Goal: Task Accomplishment & Management: Use online tool/utility

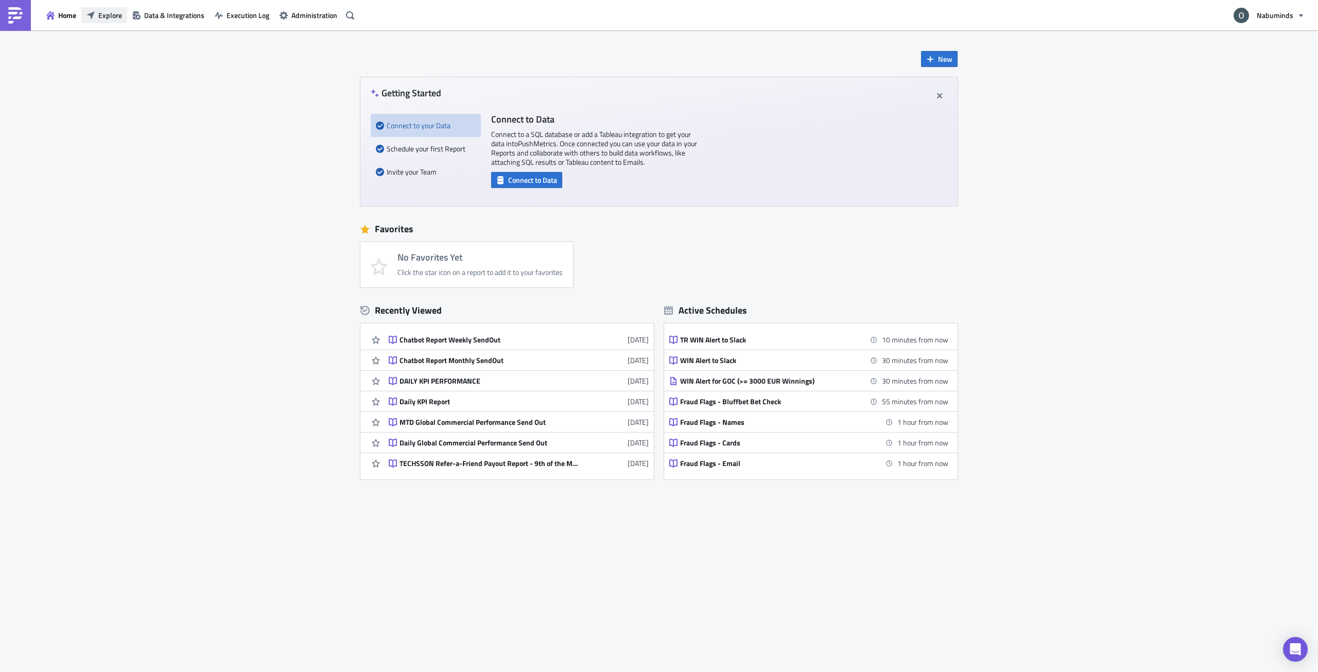
click at [119, 16] on span "Explore" at bounding box center [110, 15] width 24 height 11
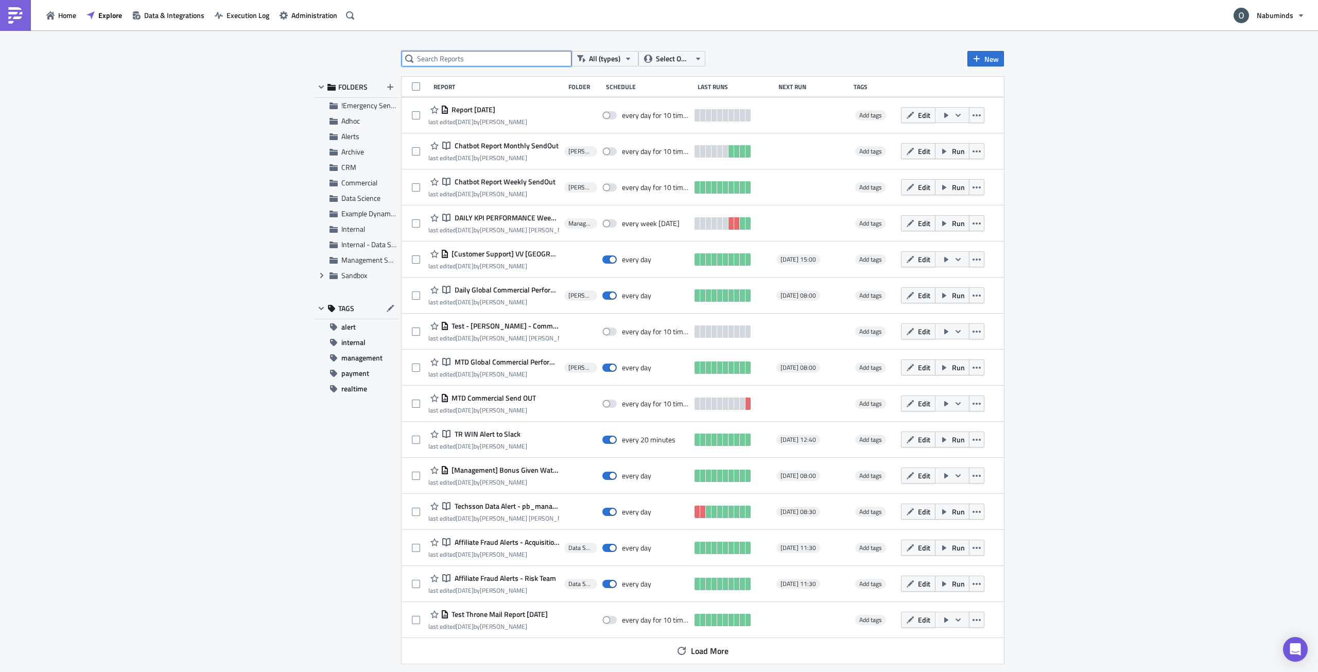
click at [519, 58] on input "text" at bounding box center [487, 58] width 170 height 15
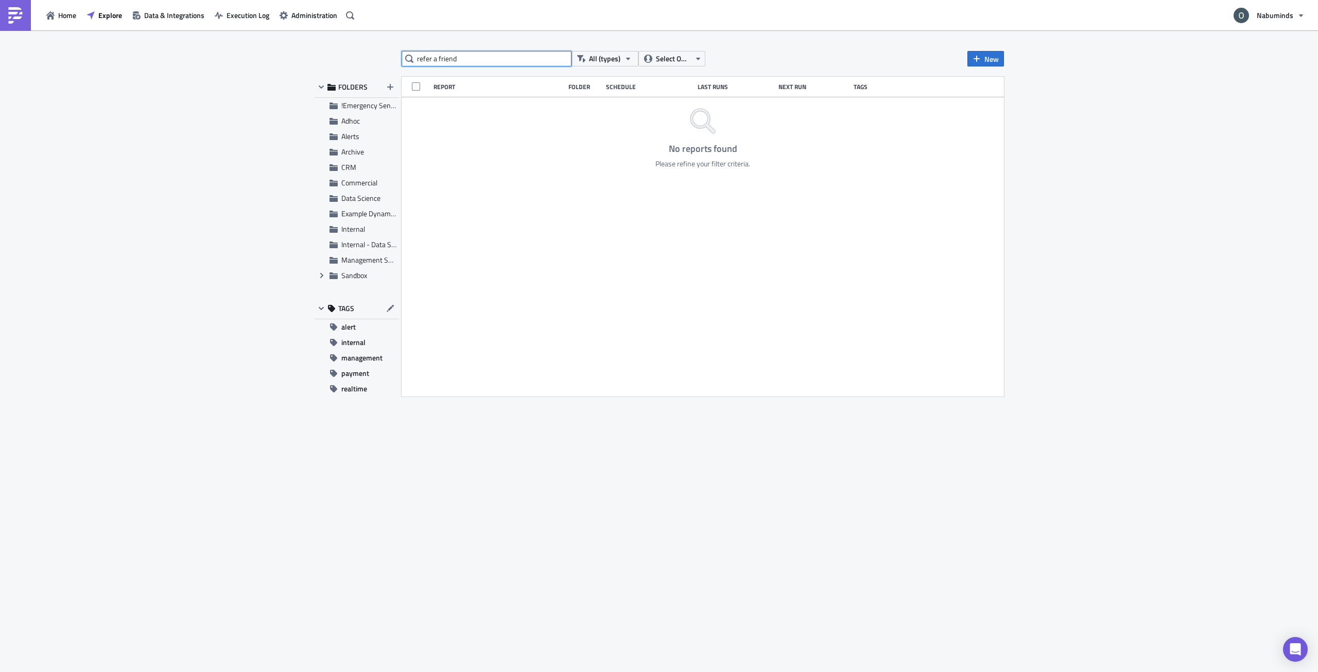
click at [461, 53] on input "refer a friend" at bounding box center [487, 58] width 170 height 15
type input "t"
type input "refer-a-friend"
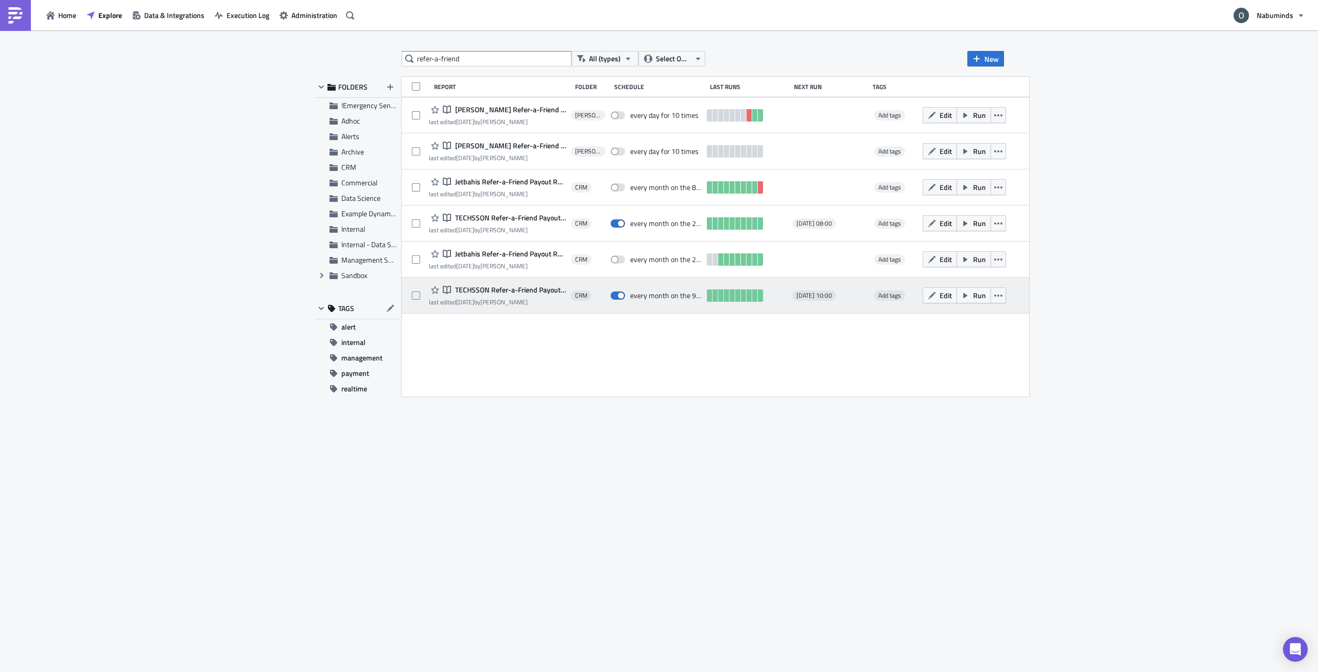
click at [486, 292] on span "TECHSSON Refer-a-Friend Payout Report - 9th of the Month" at bounding box center [508, 289] width 113 height 9
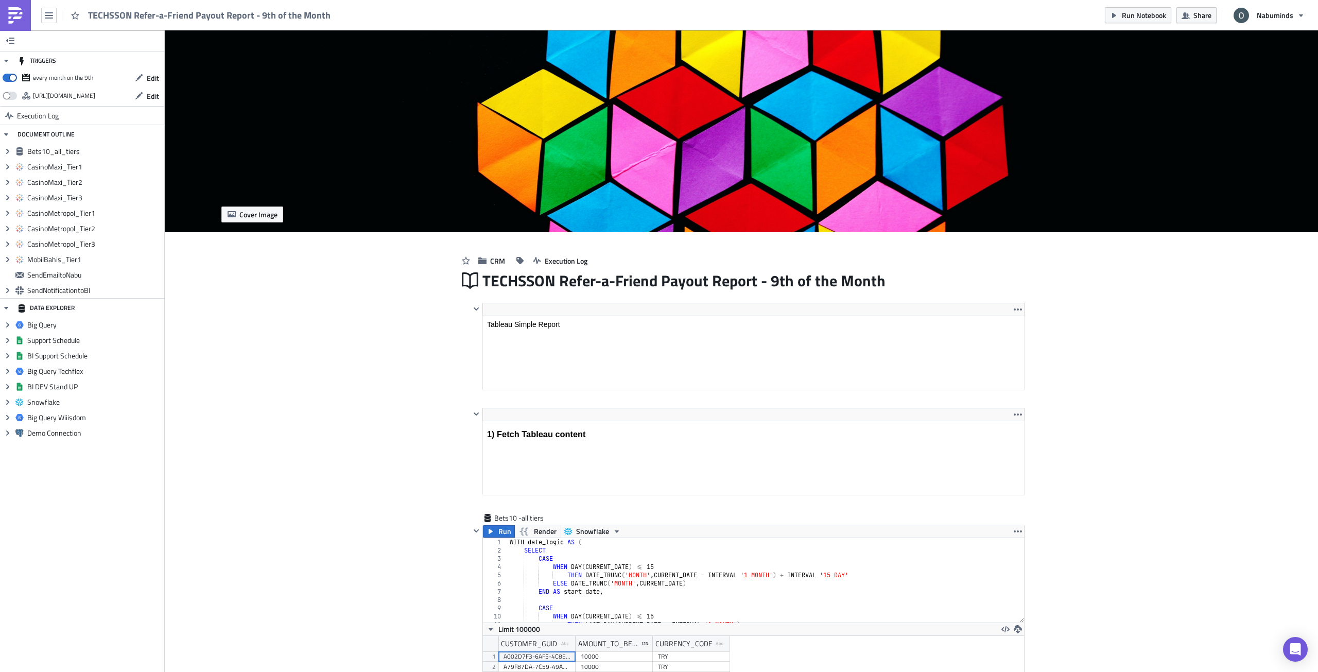
scroll to position [118, 540]
click at [495, 263] on span "CRM" at bounding box center [497, 260] width 15 height 11
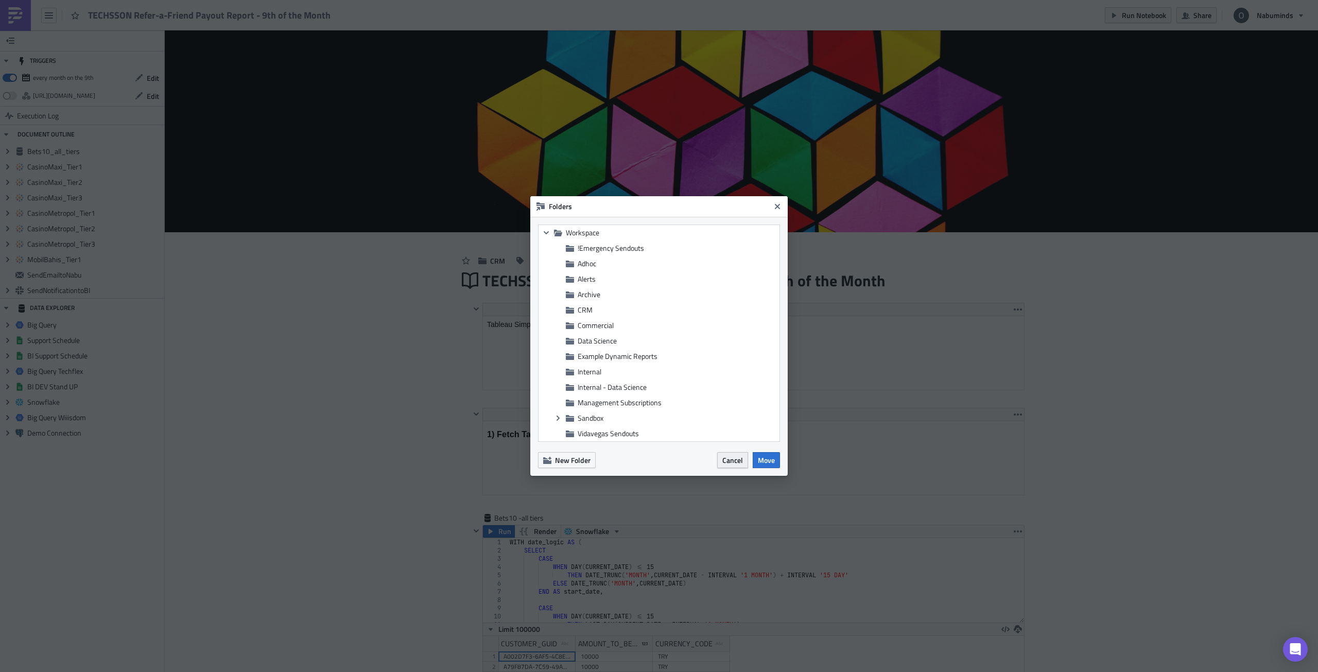
drag, startPoint x: 730, startPoint y: 460, endPoint x: 229, endPoint y: 13, distance: 672.0
click at [730, 460] on span "Cancel" at bounding box center [732, 460] width 21 height 11
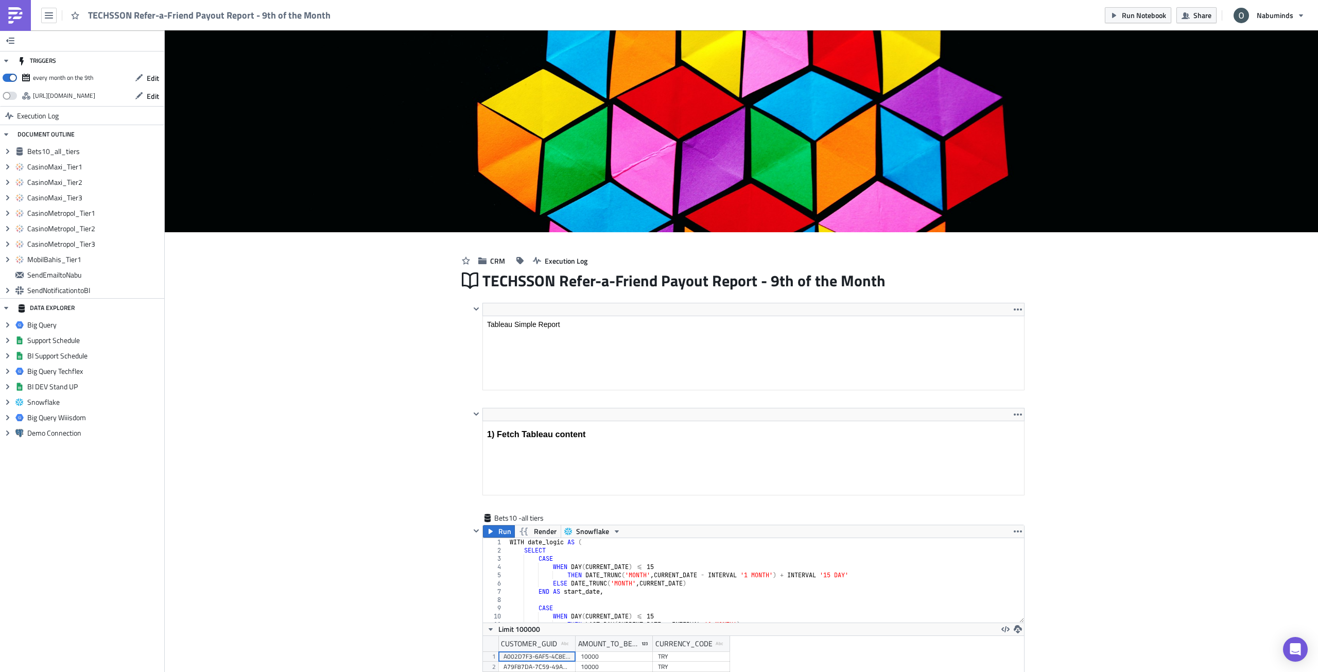
click at [18, 14] on img at bounding box center [15, 15] width 16 height 16
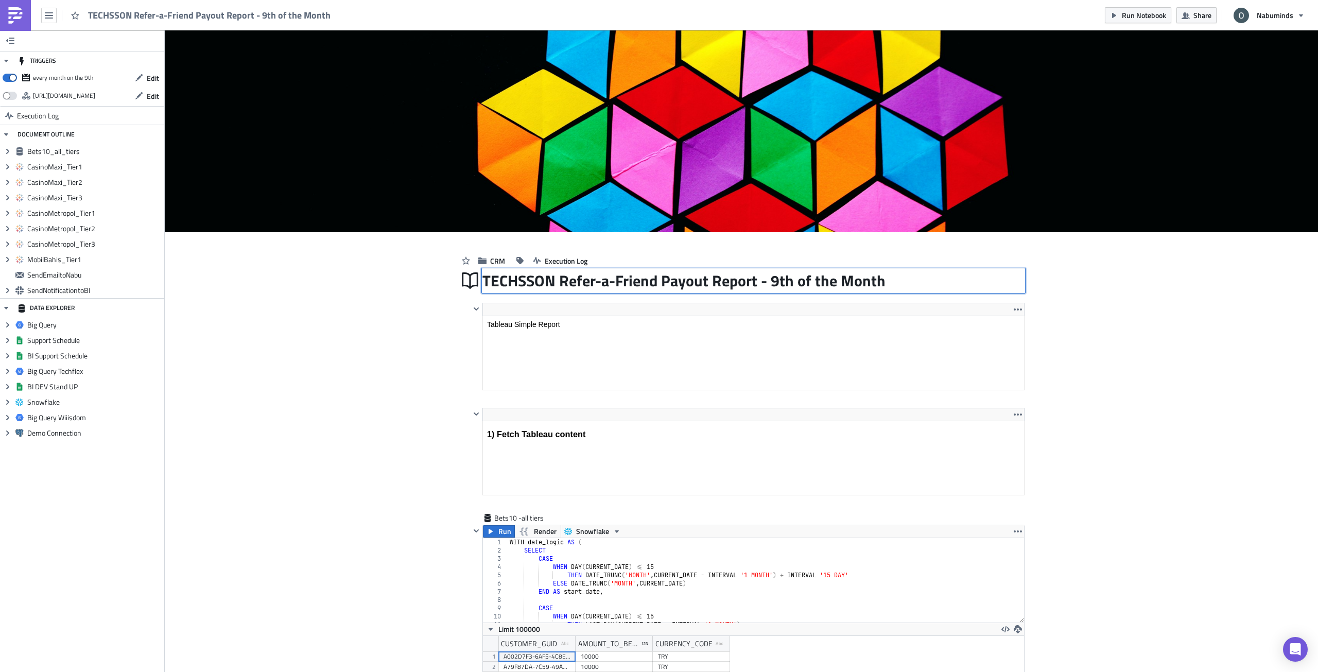
drag, startPoint x: 479, startPoint y: 283, endPoint x: 656, endPoint y: 285, distance: 177.6
click at [656, 285] on div "TECHSSON Refer-a-Friend Payout Report - 9th of the Month TECHSSON Refer-a-Frien…" at bounding box center [753, 281] width 542 height 24
drag, startPoint x: 895, startPoint y: 283, endPoint x: 474, endPoint y: 286, distance: 421.6
click at [474, 286] on div "TECHSSON Refer-a-Friend Payout Report - 9th of the Month TECHSSON Refer-a-Frien…" at bounding box center [741, 281] width 566 height 24
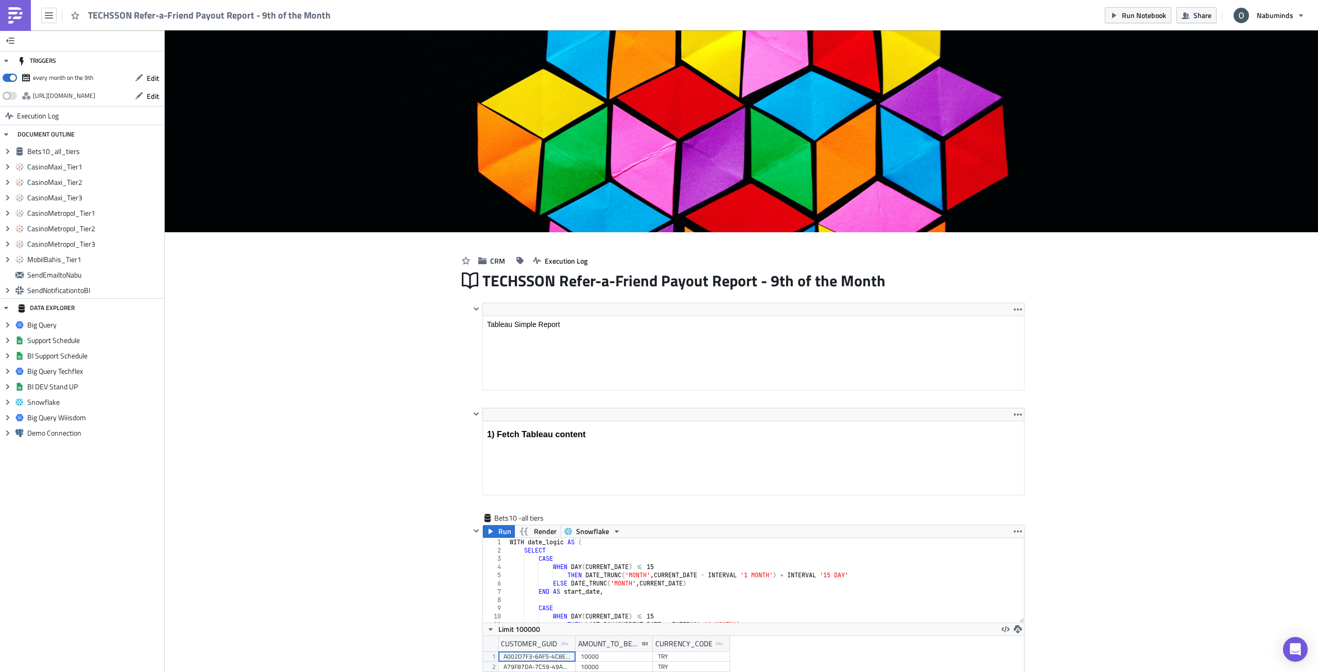
click at [14, 16] on img at bounding box center [15, 15] width 16 height 16
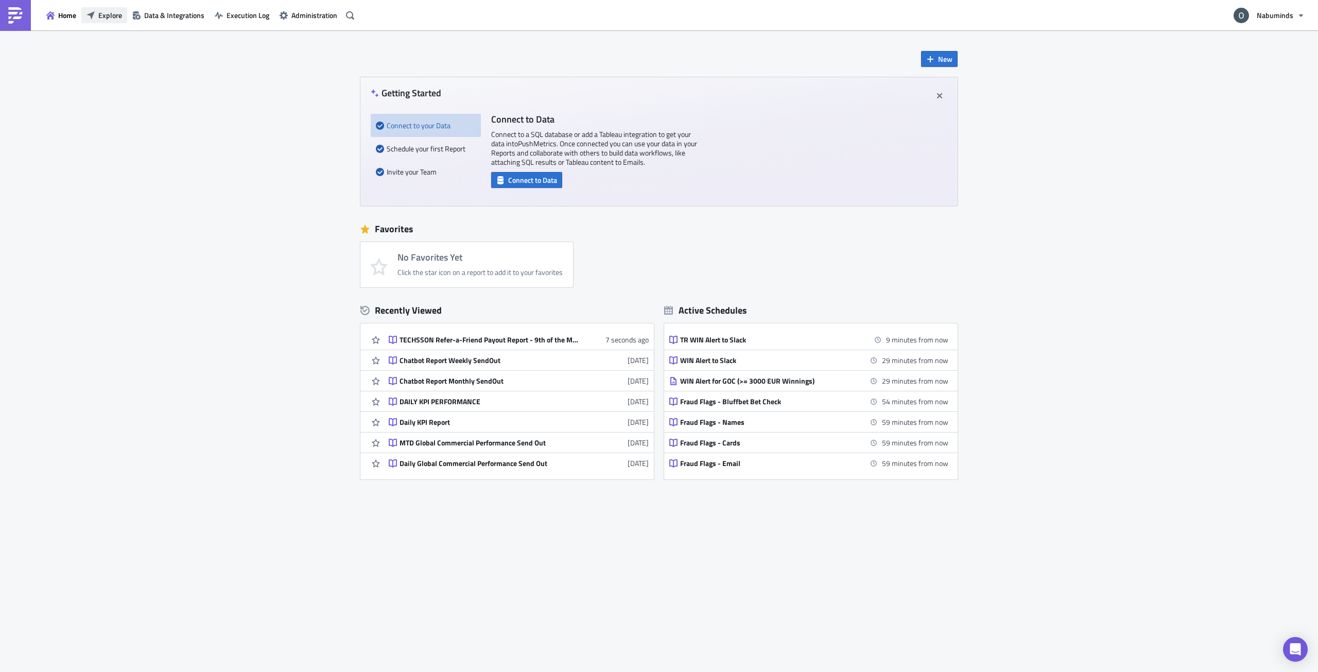
click at [99, 14] on span "Explore" at bounding box center [110, 15] width 24 height 11
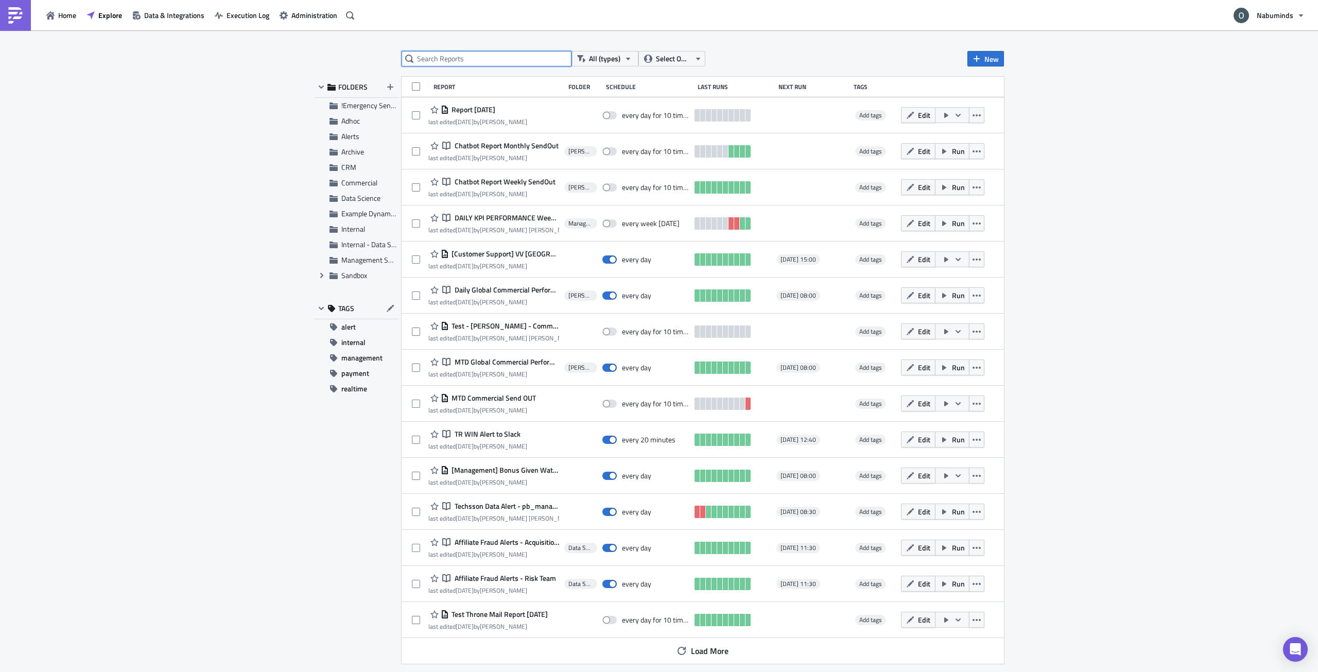
click at [446, 59] on input "text" at bounding box center [487, 58] width 170 height 15
paste input "TECHSSON Refer-a-Friend Payout Report - 9th of the Month"
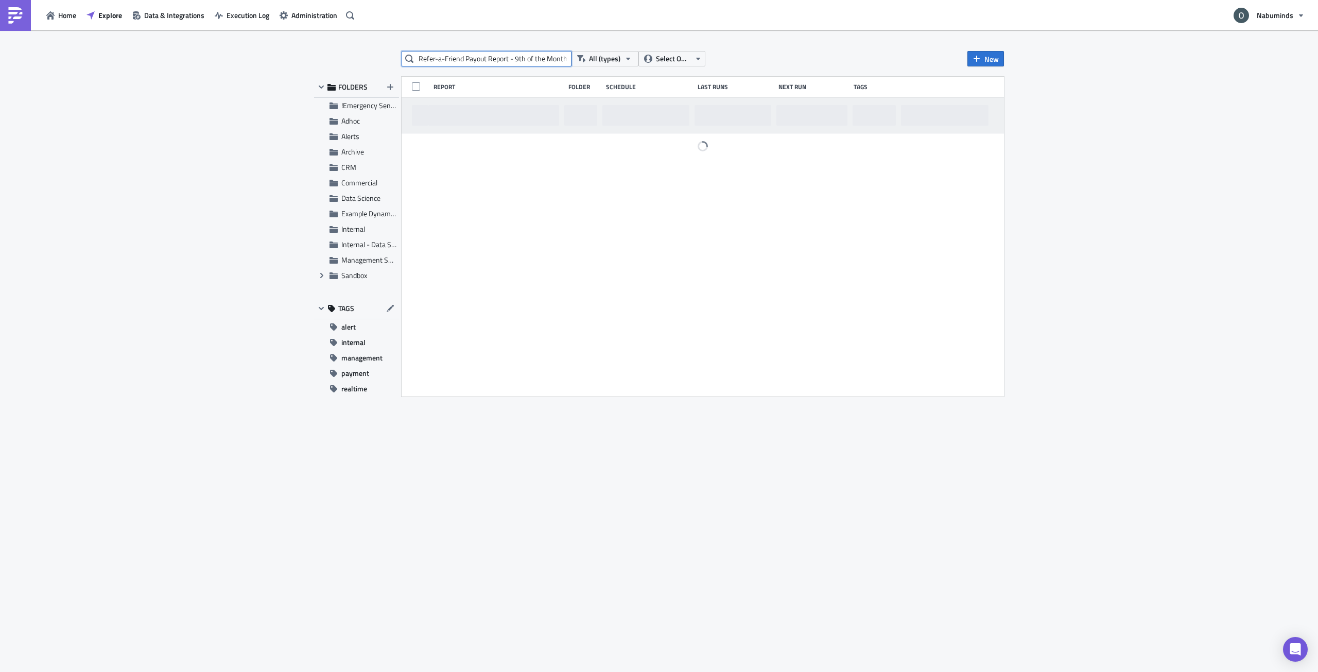
type input "TECHSSON Refer-a-Friend Payout Report - 9th of the Month"
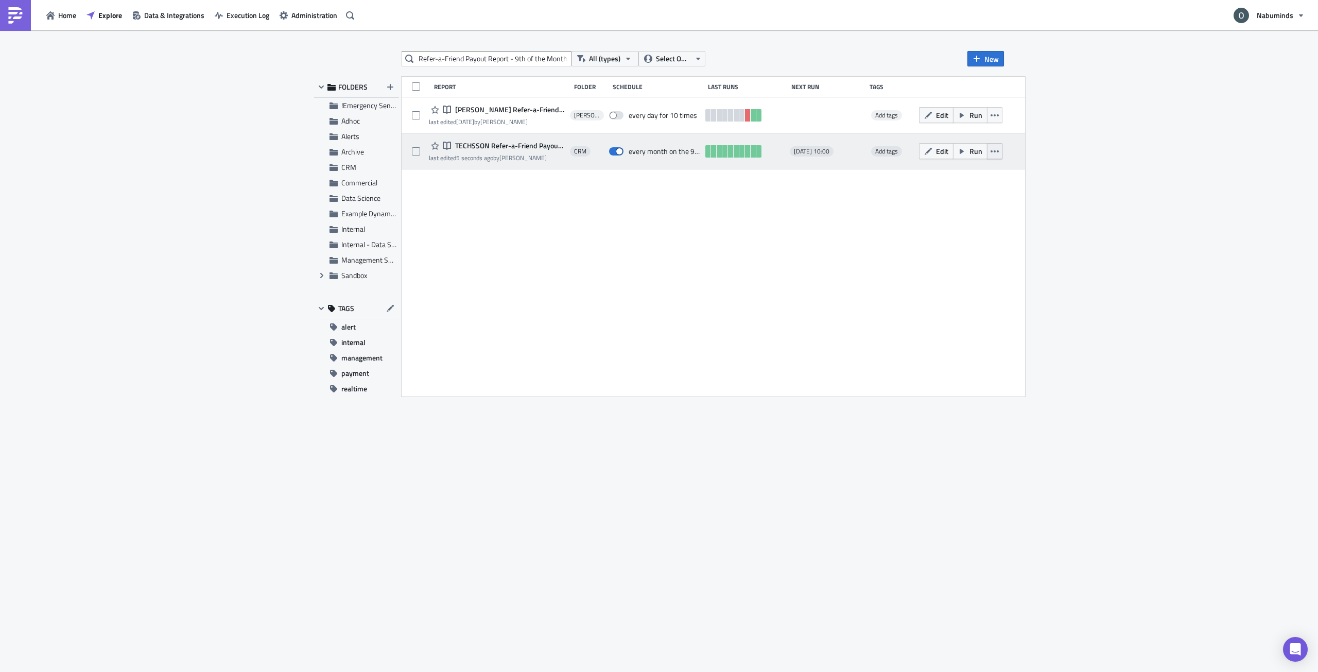
scroll to position [0, 0]
click at [997, 156] on button "button" at bounding box center [994, 151] width 15 height 16
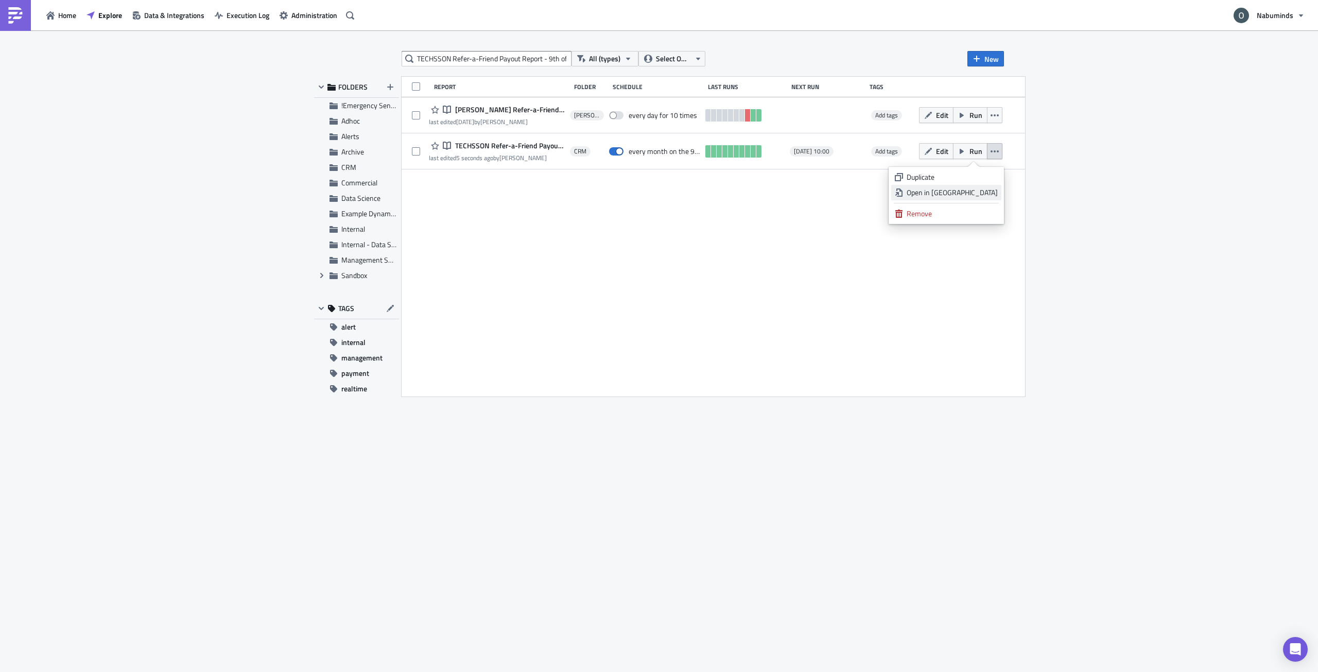
click at [988, 193] on div "Open in [GEOGRAPHIC_DATA]" at bounding box center [951, 192] width 91 height 10
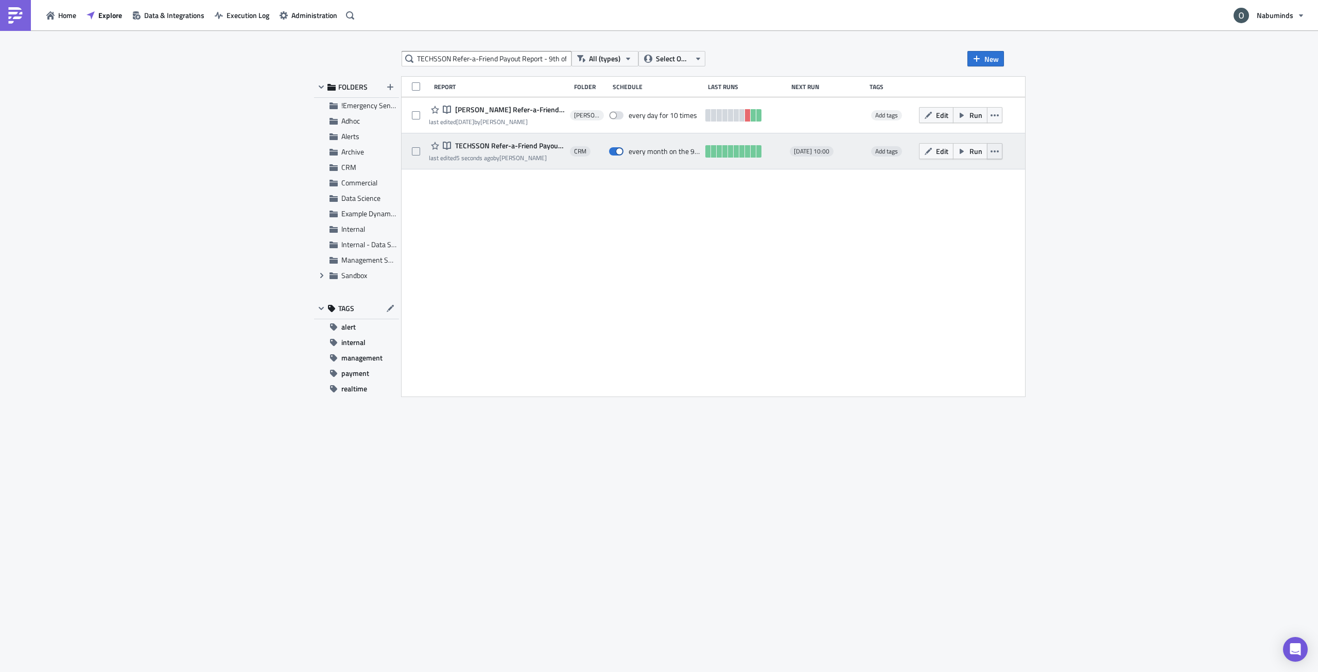
click at [999, 152] on icon "button" at bounding box center [994, 151] width 8 height 8
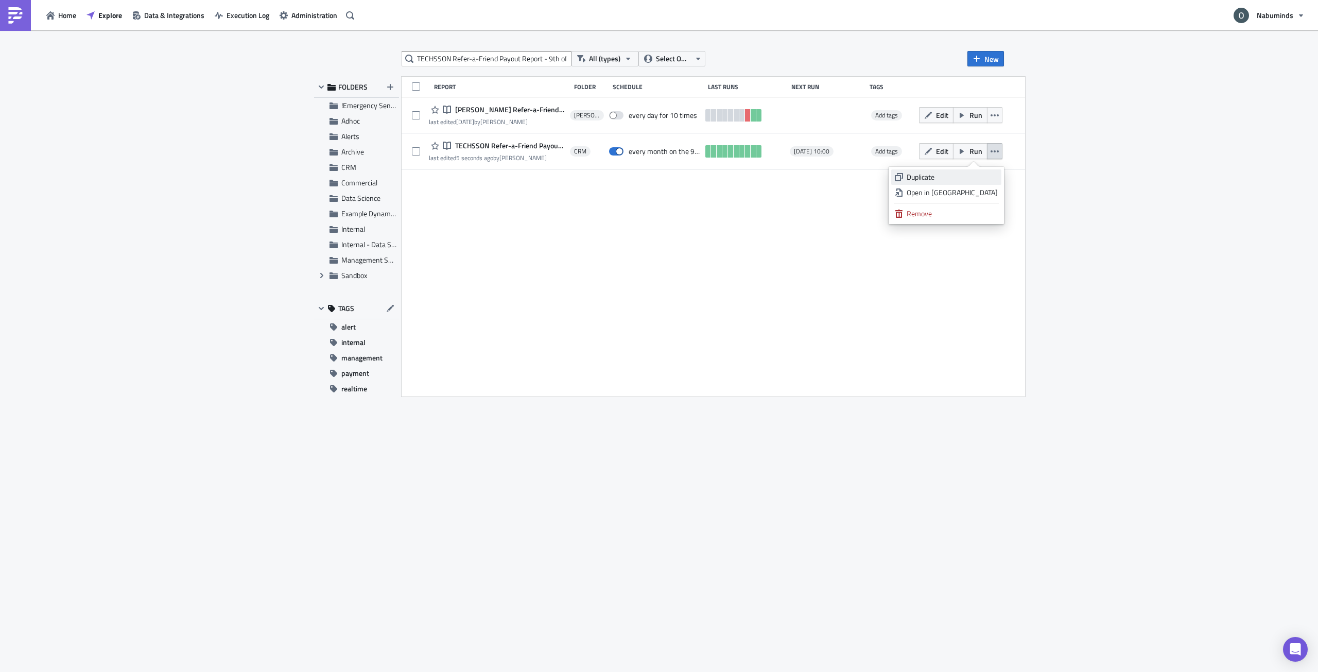
click at [985, 174] on div "Duplicate" at bounding box center [951, 177] width 91 height 10
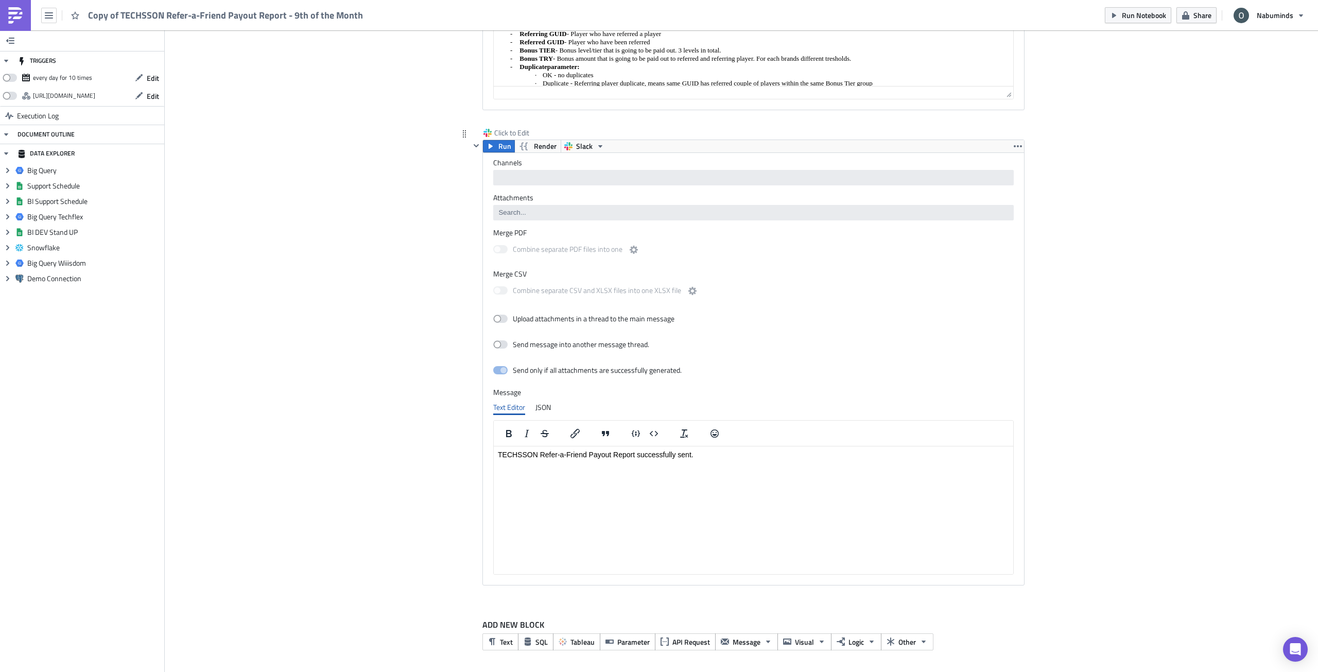
scroll to position [2121, 0]
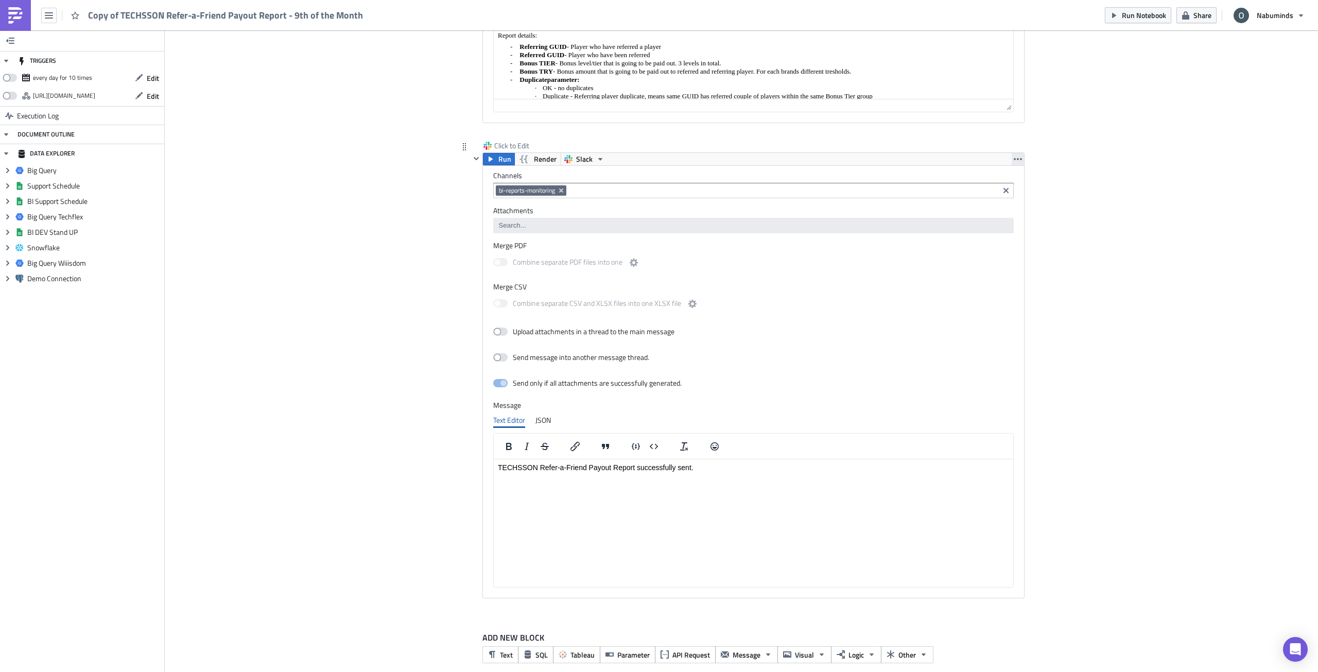
click at [1015, 155] on icon "button" at bounding box center [1018, 159] width 8 height 8
click at [1019, 188] on div "Remove" at bounding box center [1020, 191] width 68 height 10
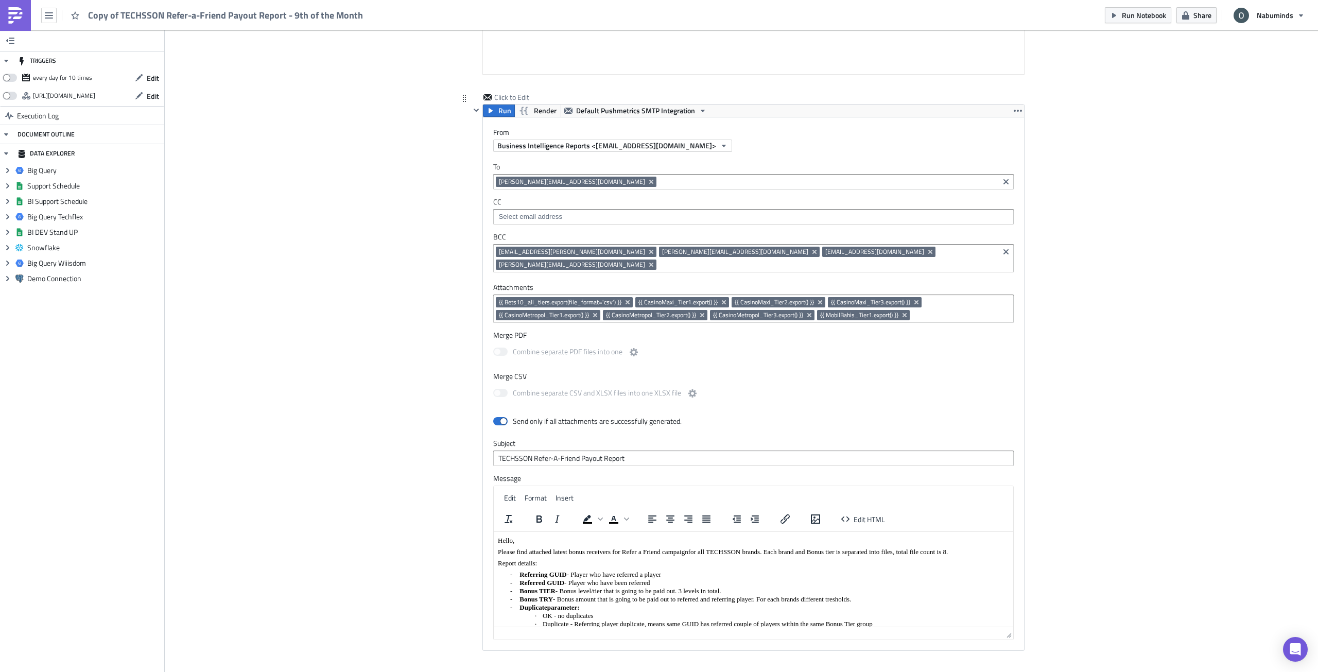
scroll to position [1595, 0]
click at [647, 251] on icon "Remove Tag" at bounding box center [651, 251] width 8 height 8
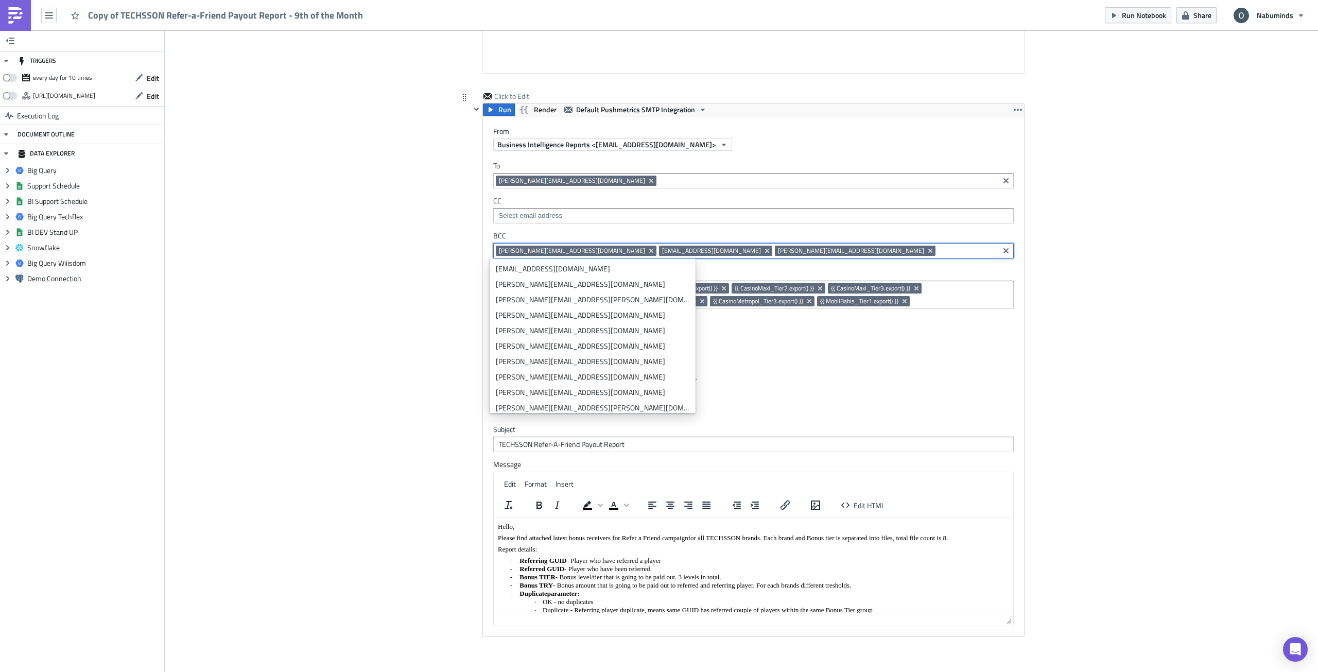
click at [649, 251] on icon "Remove Tag" at bounding box center [651, 250] width 4 height 4
click at [615, 251] on span "[PERSON_NAME][EMAIL_ADDRESS][DOMAIN_NAME]" at bounding box center [688, 251] width 146 height 8
click at [602, 251] on icon "Remove Tag" at bounding box center [604, 250] width 4 height 4
click at [647, 251] on icon "Remove Tag" at bounding box center [651, 251] width 8 height 8
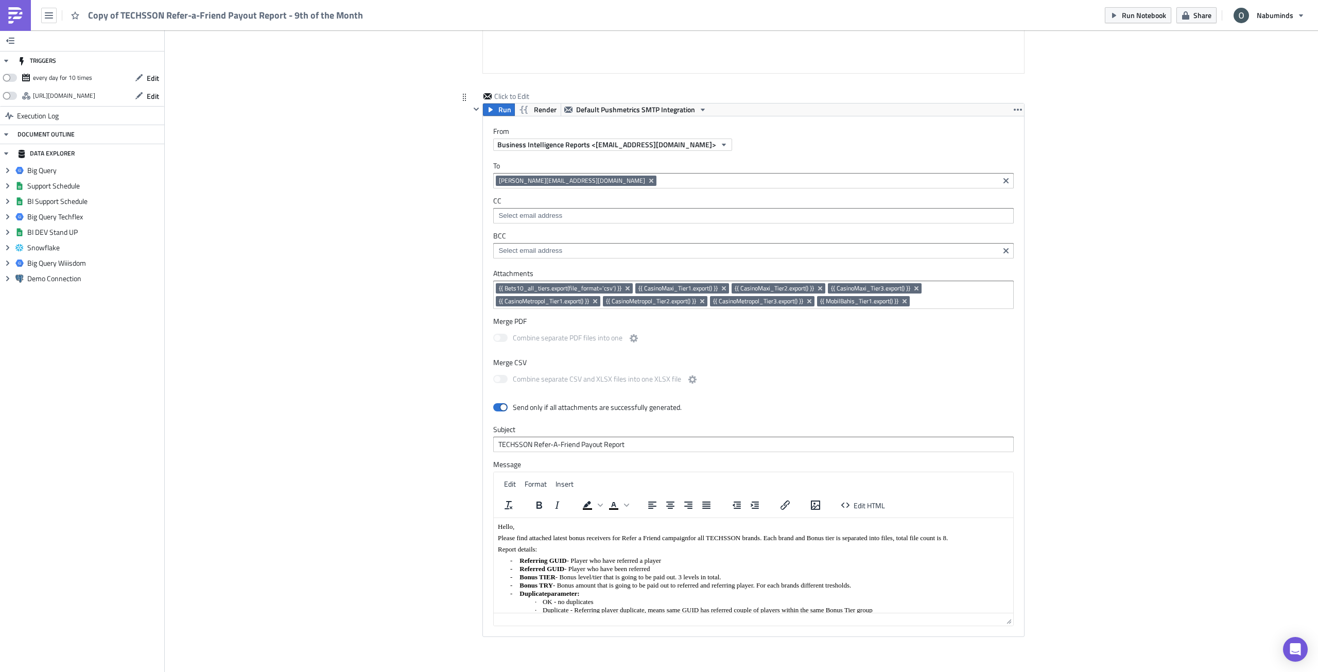
click at [996, 298] on input at bounding box center [961, 301] width 98 height 10
drag, startPoint x: 993, startPoint y: 296, endPoint x: 864, endPoint y: 299, distance: 129.7
click at [864, 299] on div "{{ Bets10_all_tiers.export(file_format='csv') }} {{ CasinoMaxi_Tier1.export() }…" at bounding box center [753, 296] width 514 height 26
click at [647, 179] on icon "Remove Tag" at bounding box center [651, 181] width 8 height 8
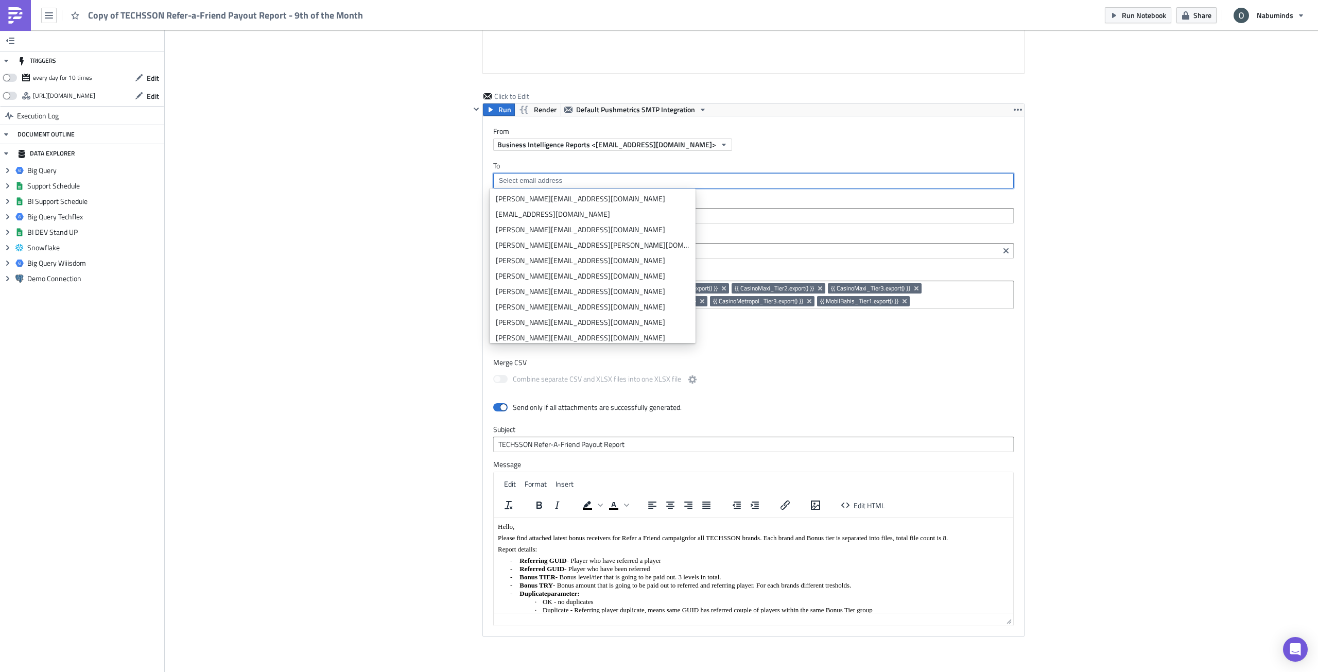
click at [573, 184] on input at bounding box center [753, 181] width 514 height 10
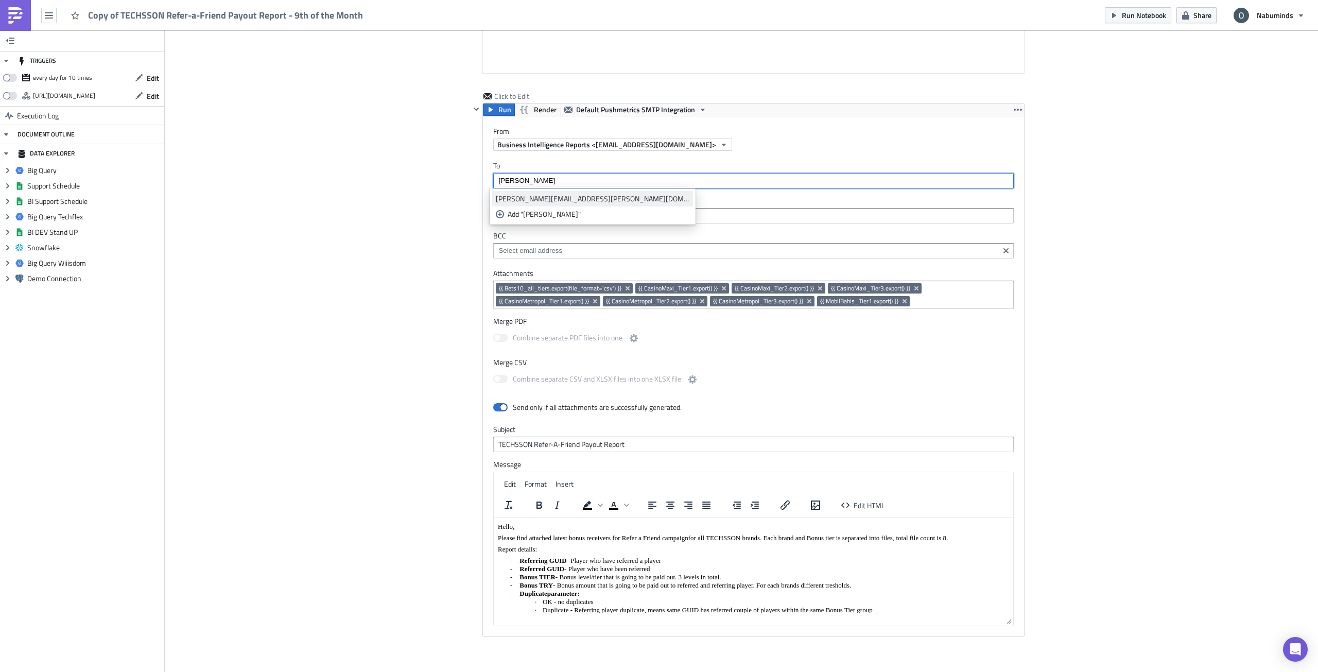
type input "[PERSON_NAME]"
click at [540, 197] on div "[PERSON_NAME][EMAIL_ADDRESS][PERSON_NAME][DOMAIN_NAME]" at bounding box center [593, 199] width 194 height 10
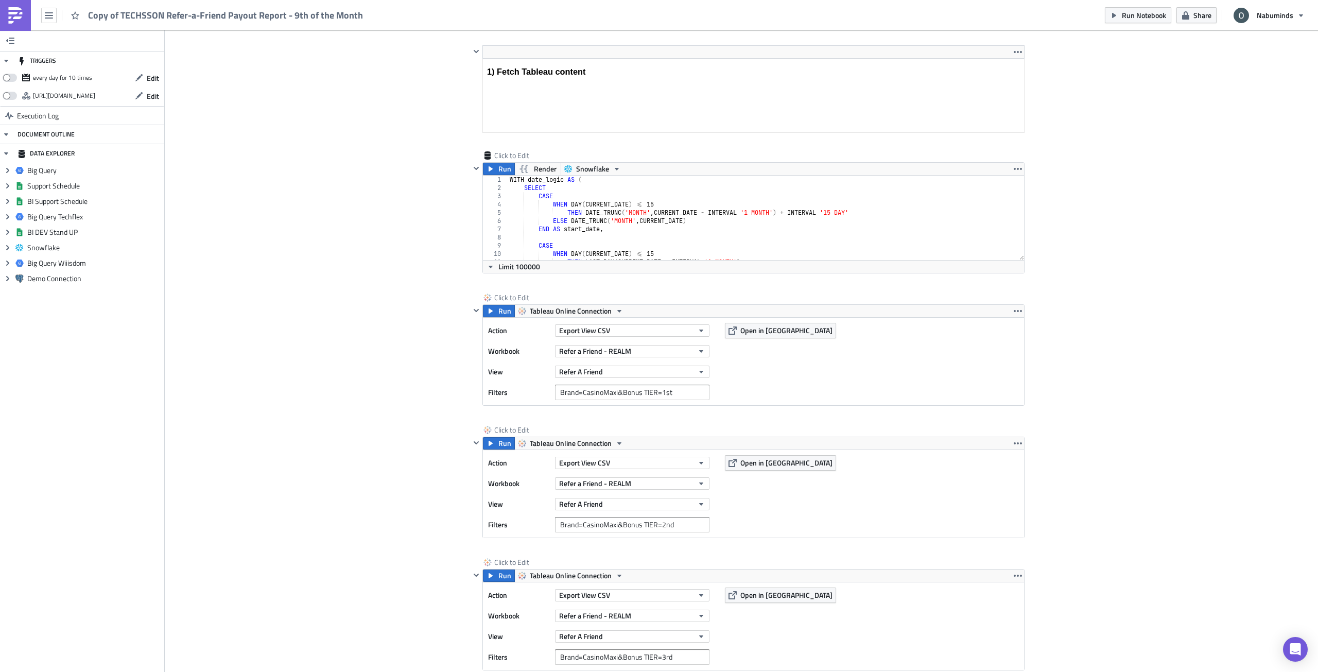
scroll to position [0, 0]
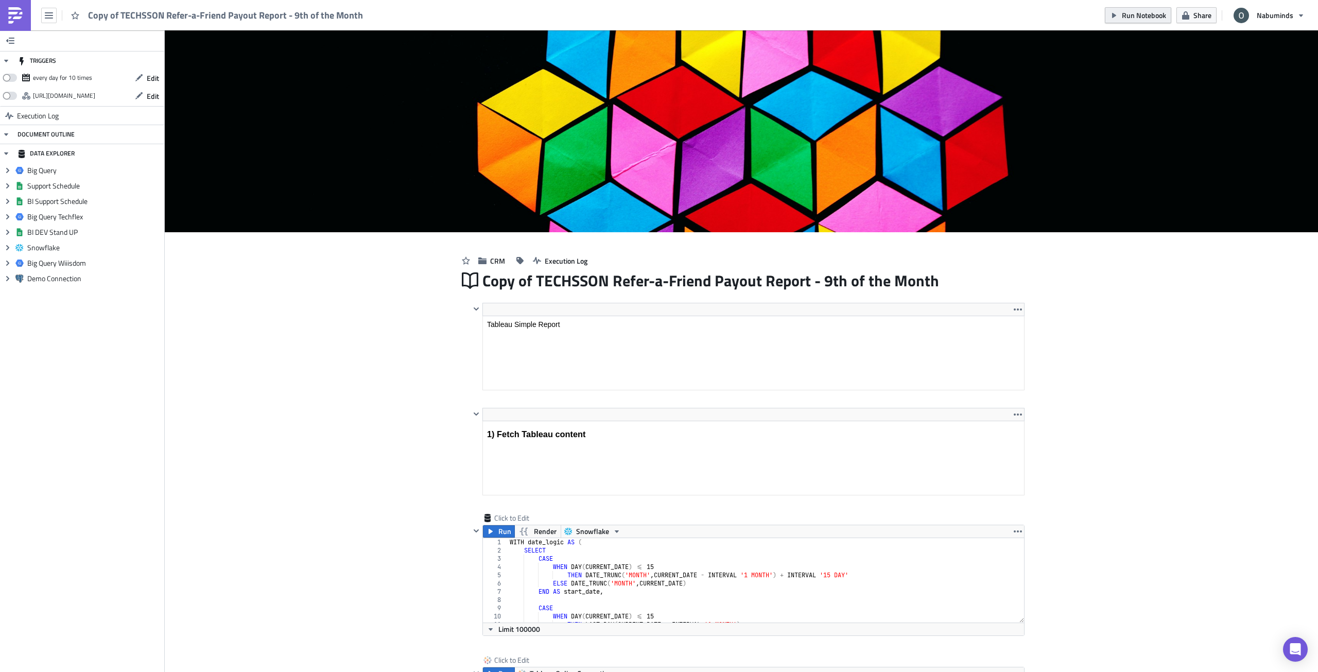
click at [1122, 14] on button "Run Notebook" at bounding box center [1138, 15] width 66 height 16
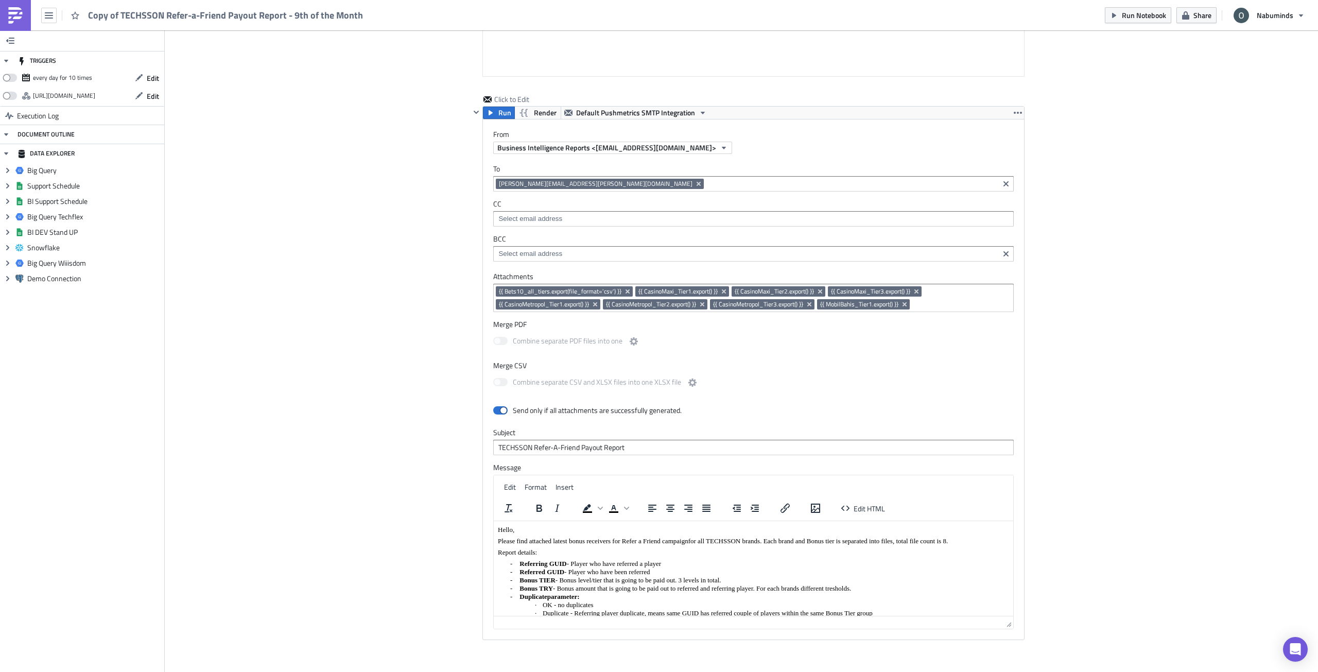
scroll to position [1646, 0]
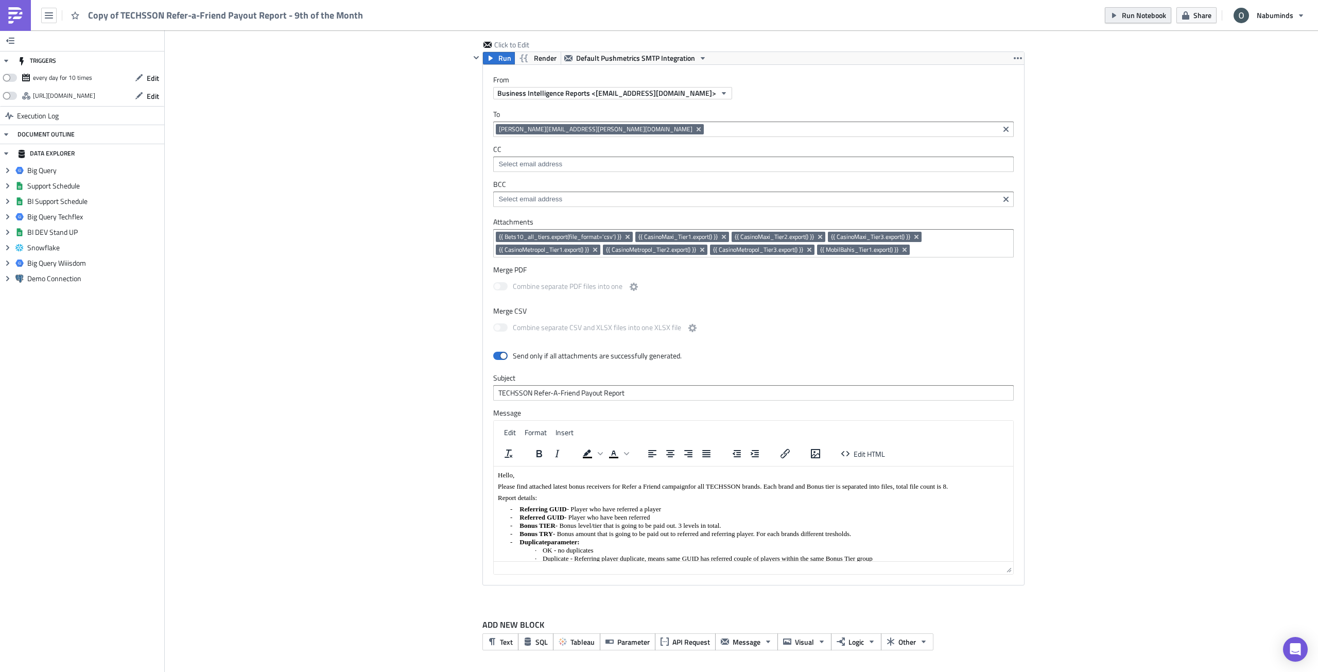
click at [1141, 20] on span "Run Notebook" at bounding box center [1144, 15] width 44 height 11
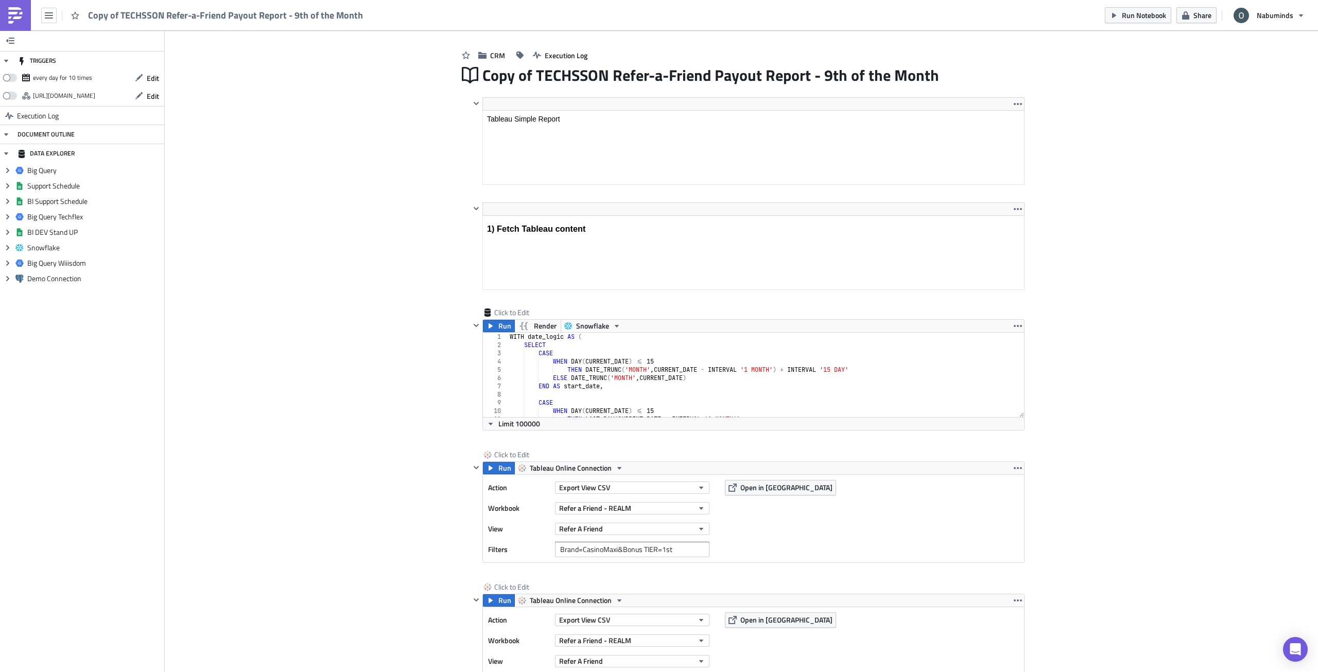
scroll to position [205, 0]
click at [502, 468] on span "Run" at bounding box center [504, 468] width 13 height 12
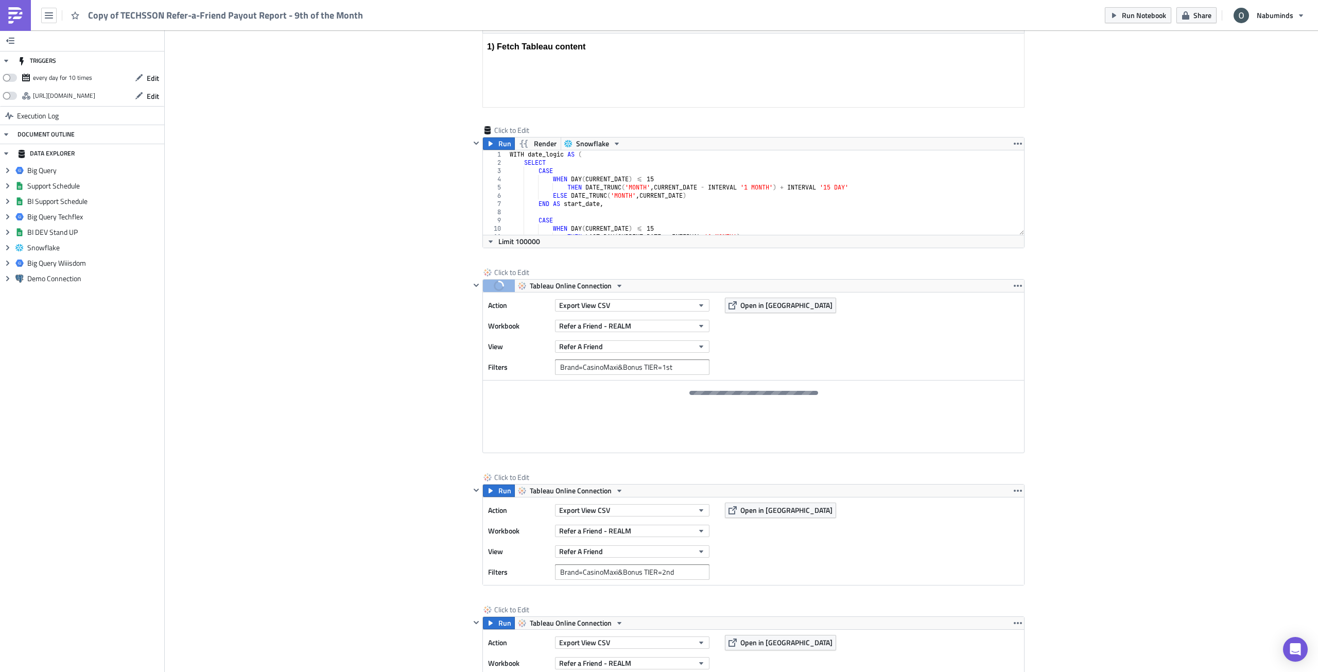
scroll to position [411, 0]
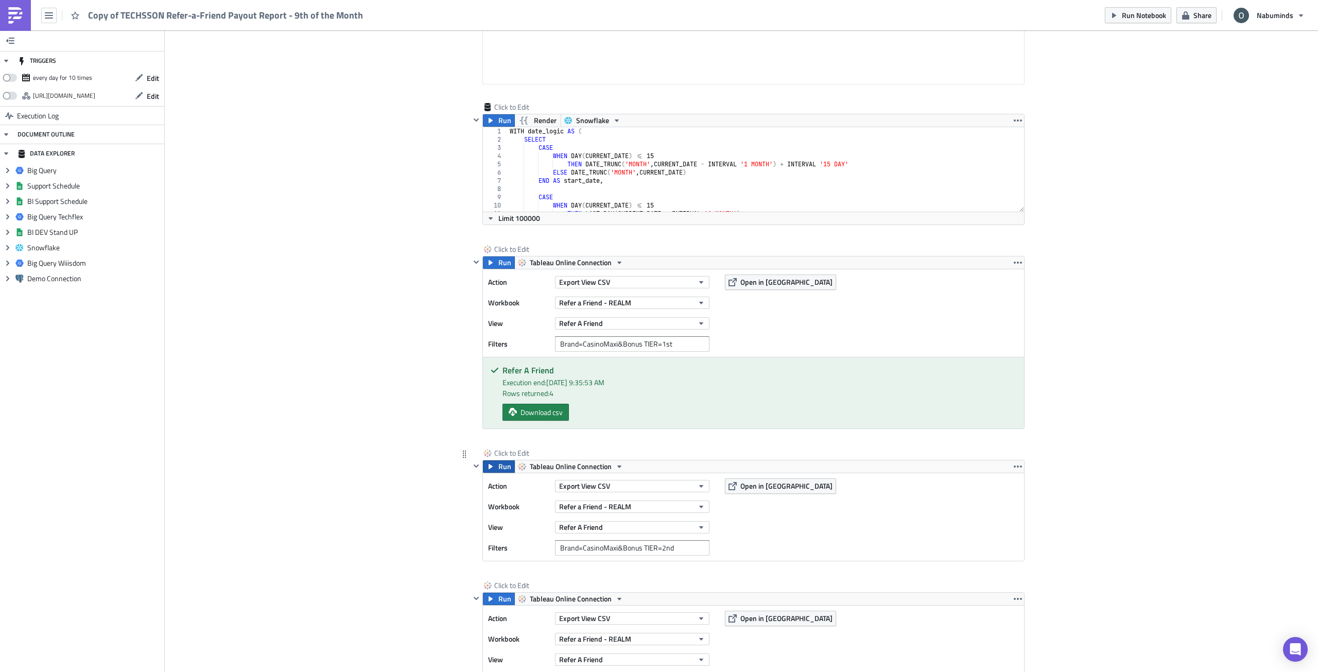
click at [499, 467] on span "Run" at bounding box center [504, 466] width 13 height 12
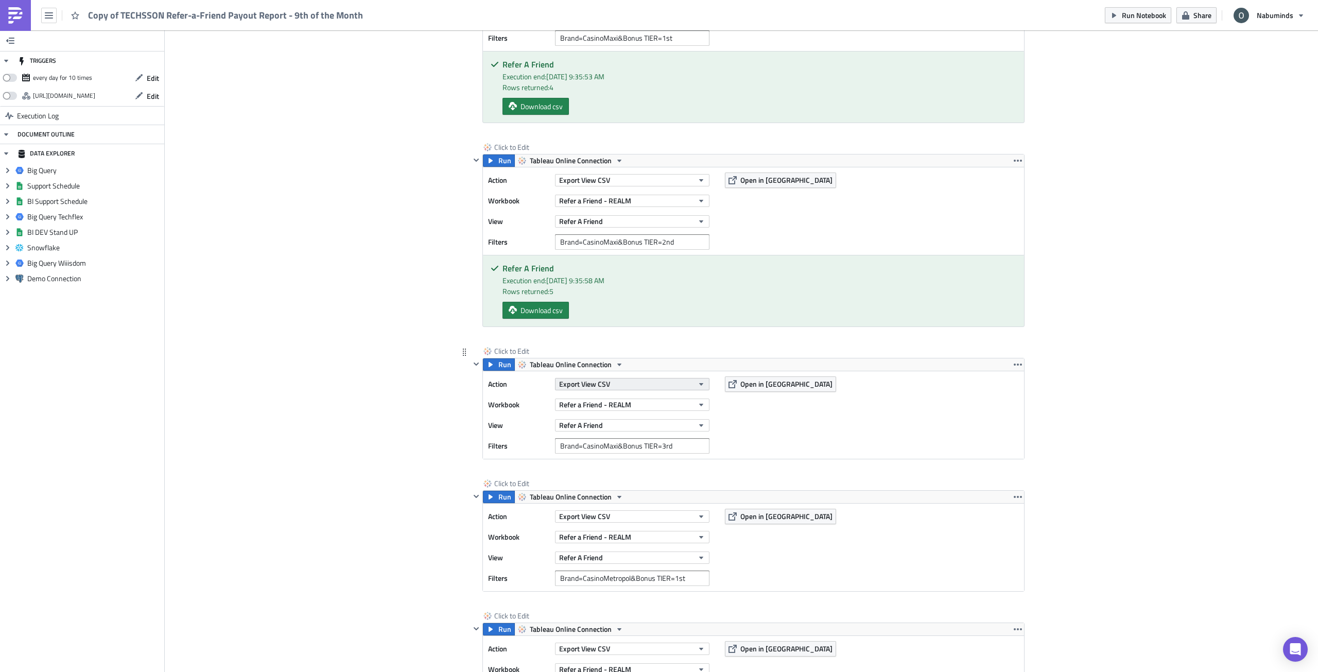
scroll to position [720, 0]
click at [493, 362] on button "Run" at bounding box center [499, 361] width 32 height 12
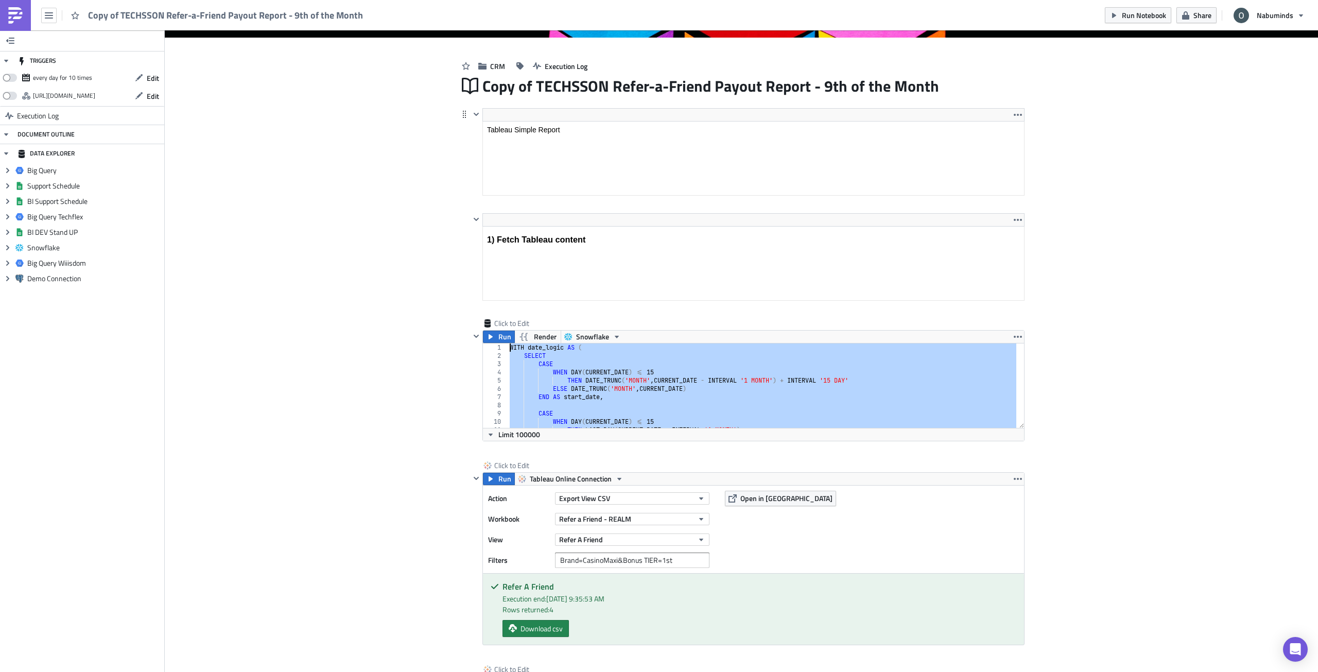
scroll to position [153, 0]
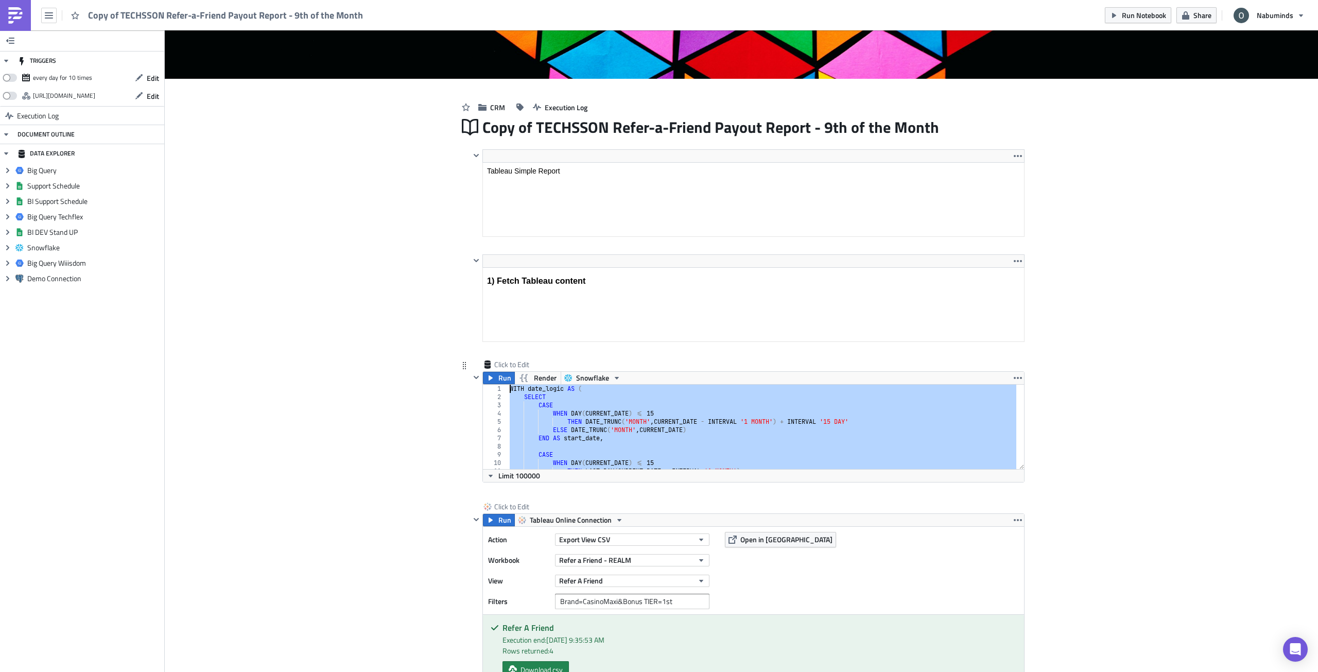
drag, startPoint x: 545, startPoint y: 200, endPoint x: 502, endPoint y: 389, distance: 193.3
click at [502, 389] on div "1 2 3 4 5 6 7 8 9 10 11 12 WITH date_logic AS ( SELECT CASE WHEN DAY ( CURRENT_…" at bounding box center [753, 427] width 541 height 84
type textarea "WITH date_logic AS ( SELECT"
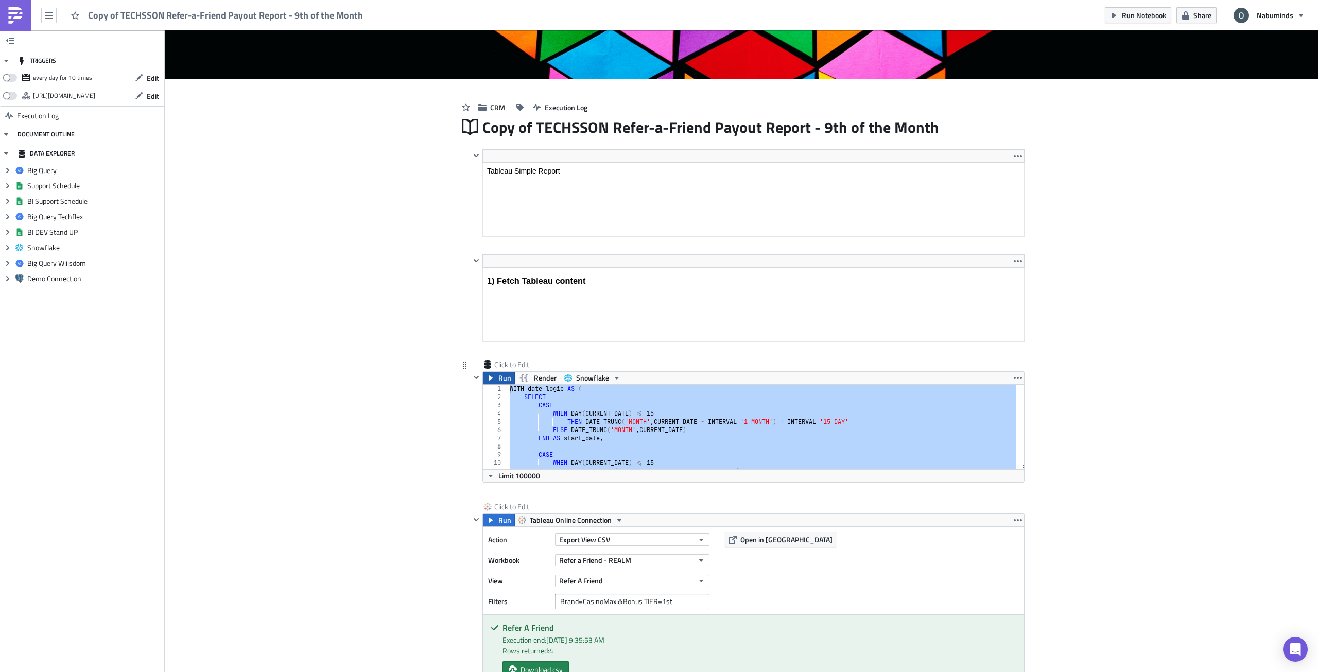
click at [493, 380] on button "Run" at bounding box center [499, 378] width 32 height 12
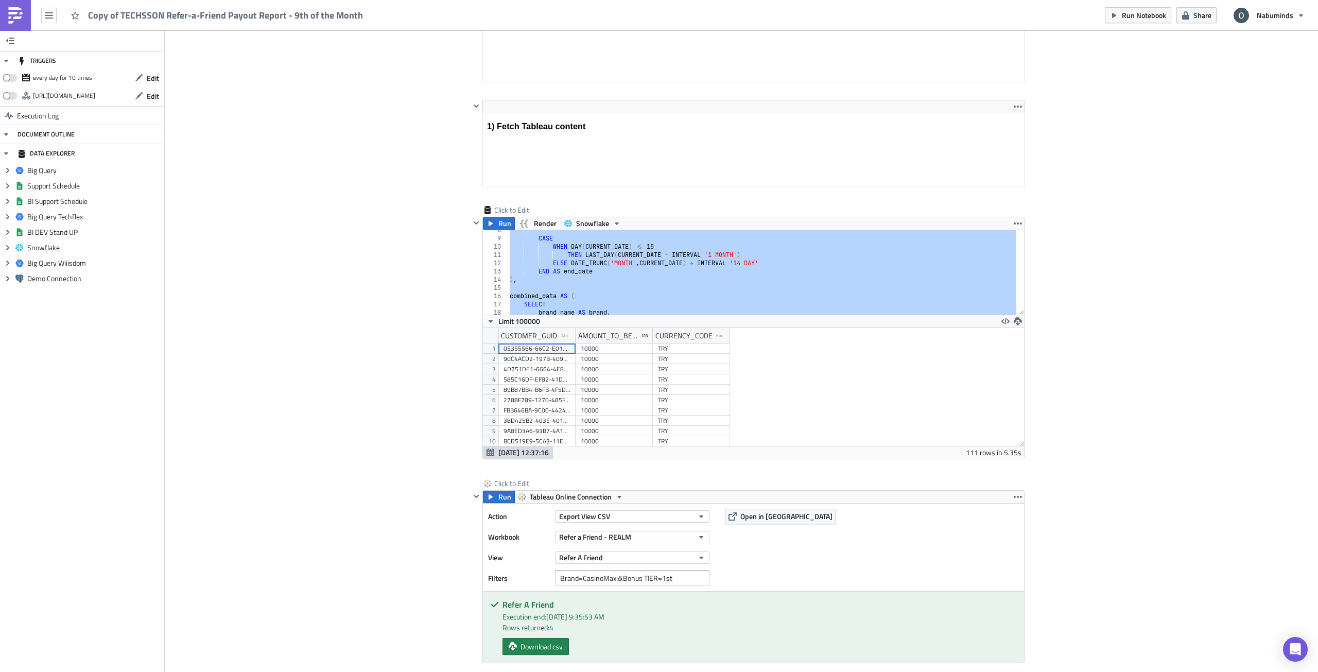
scroll to position [118, 540]
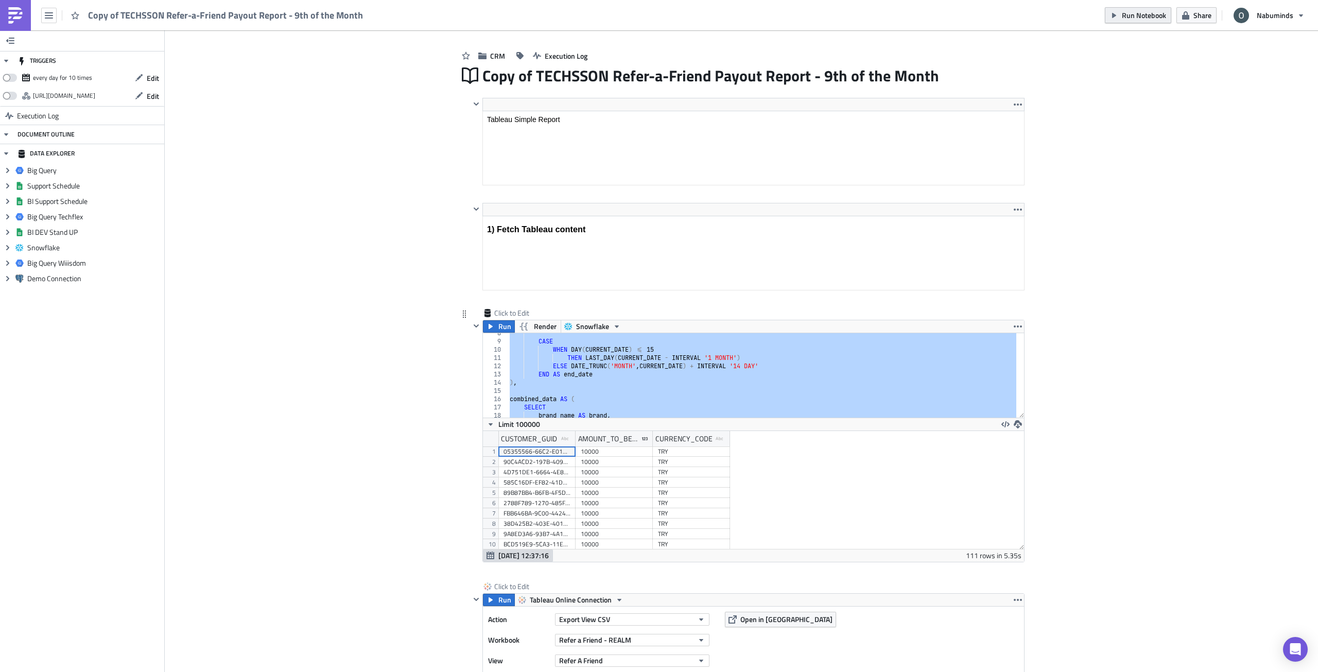
click at [1147, 12] on span "Run Notebook" at bounding box center [1144, 15] width 44 height 11
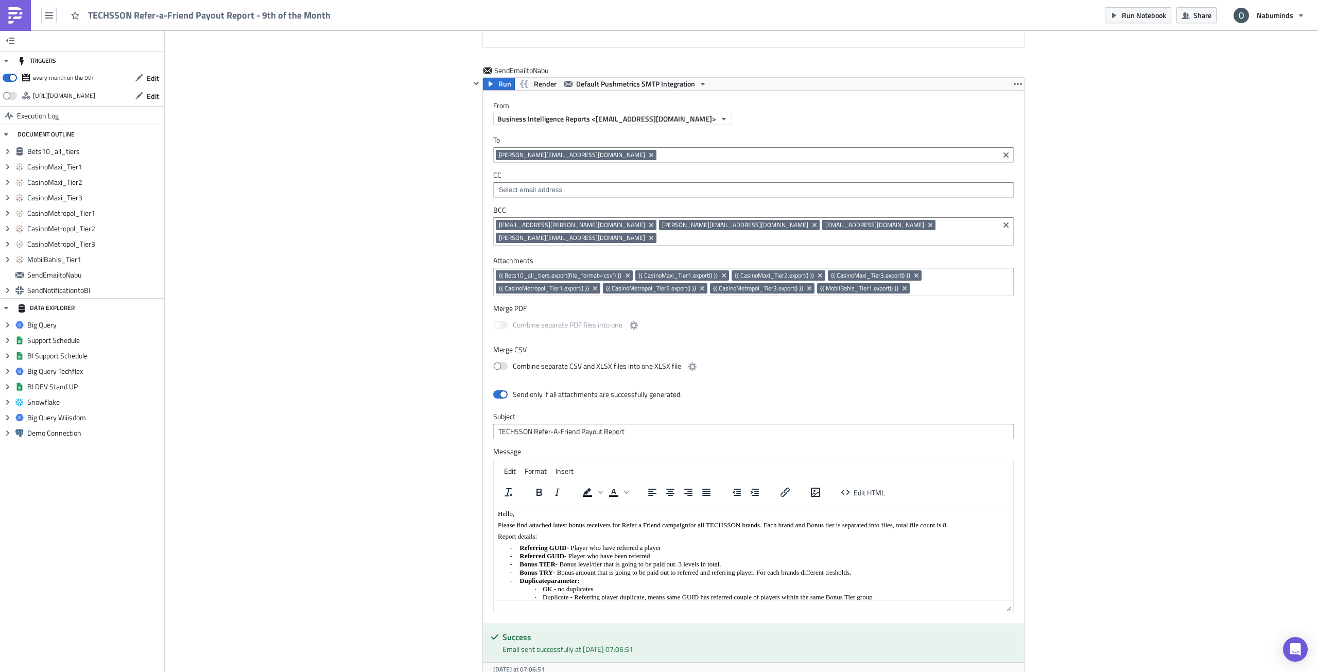
scroll to position [2350, 0]
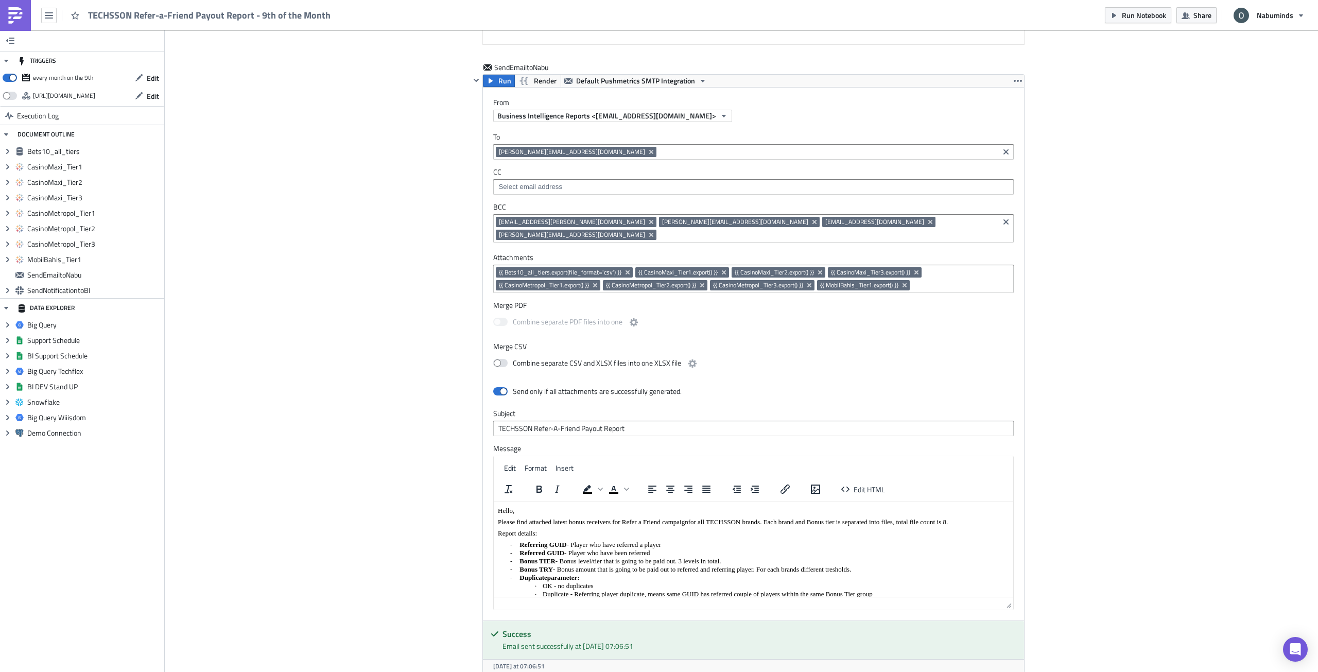
click at [26, 19] on link at bounding box center [15, 15] width 31 height 31
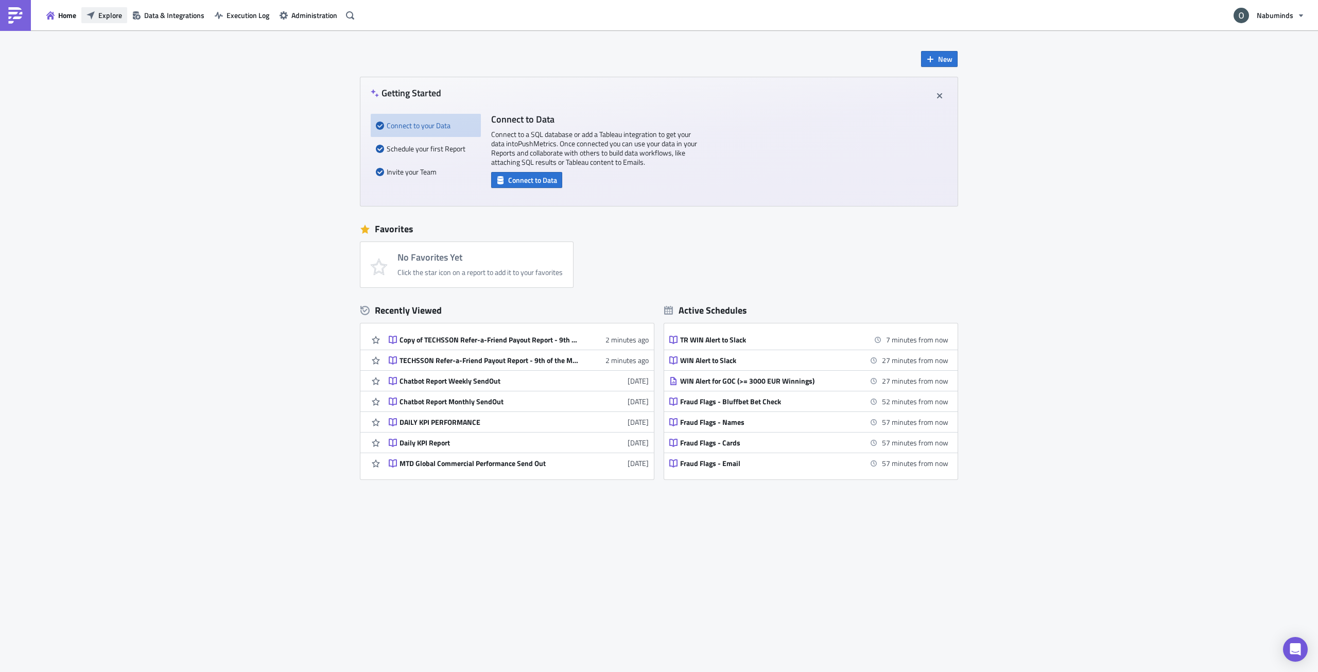
click at [112, 16] on span "Explore" at bounding box center [110, 15] width 24 height 11
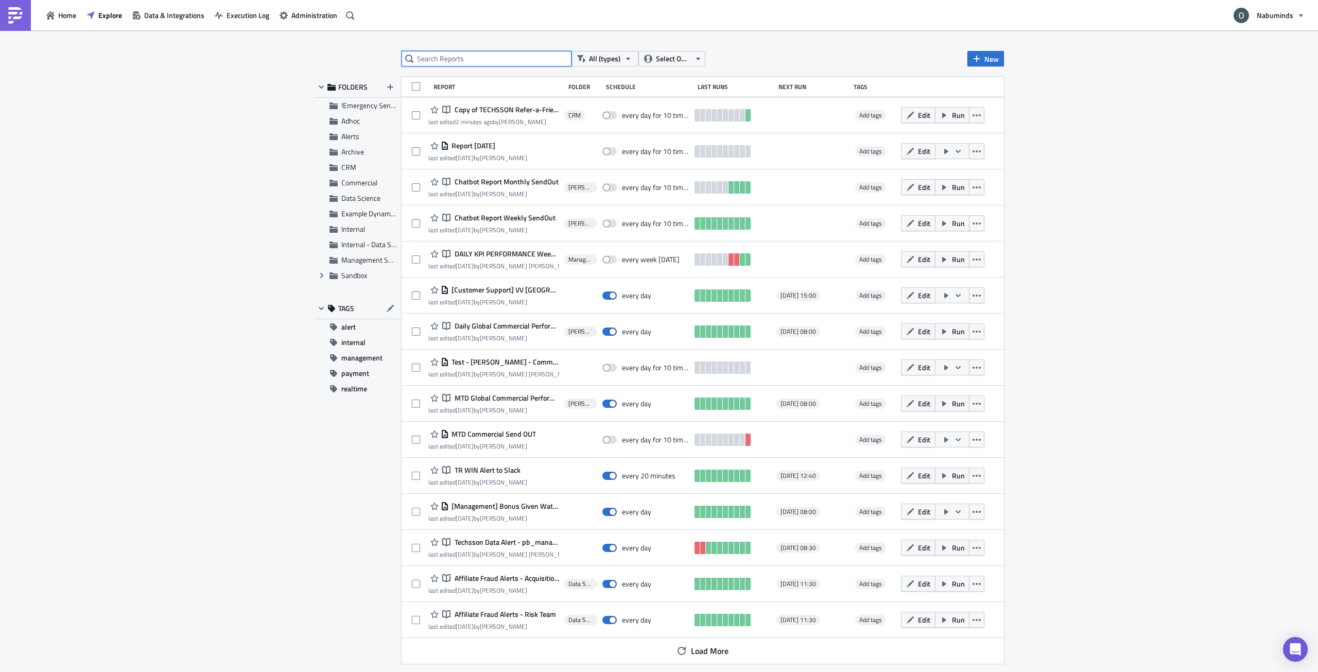
click at [494, 56] on input "text" at bounding box center [487, 58] width 170 height 15
paste input "TECHSSON Refer-a-Friend Payout Report - 9th of the Month"
type input "TECHSSON Refer-a-Friend Payout Report - 9th of the Month"
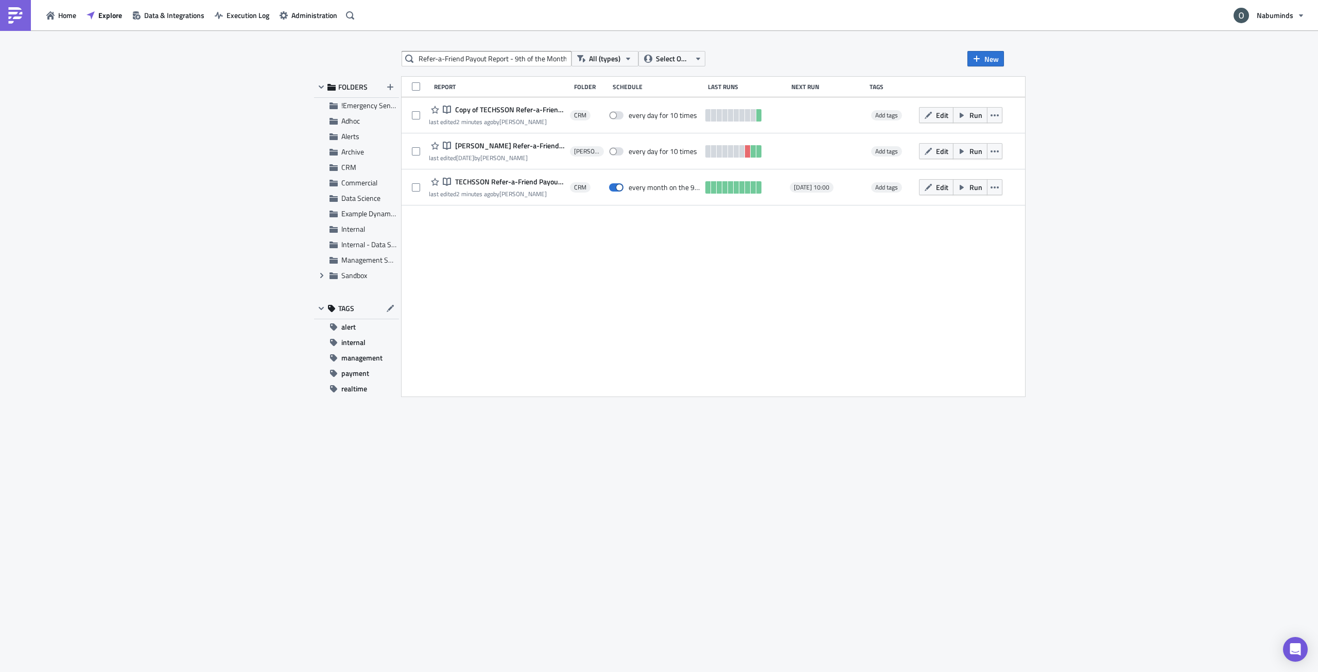
scroll to position [0, 0]
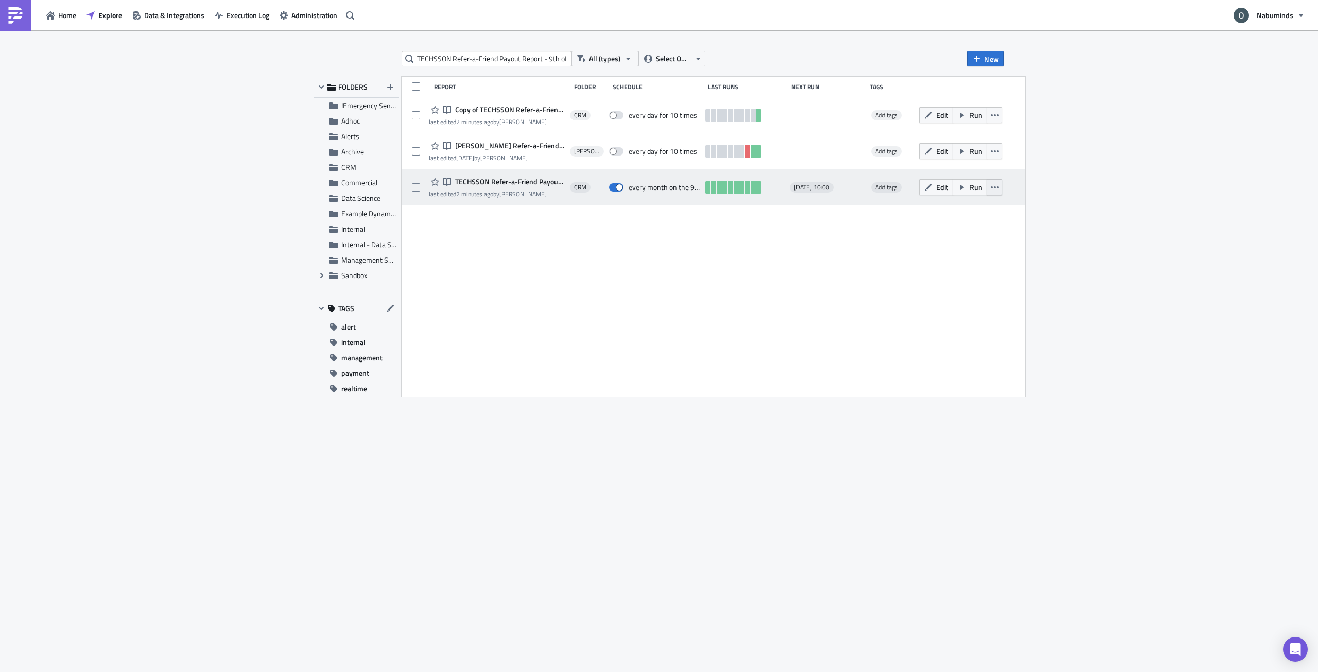
click at [1002, 186] on button "button" at bounding box center [994, 187] width 15 height 16
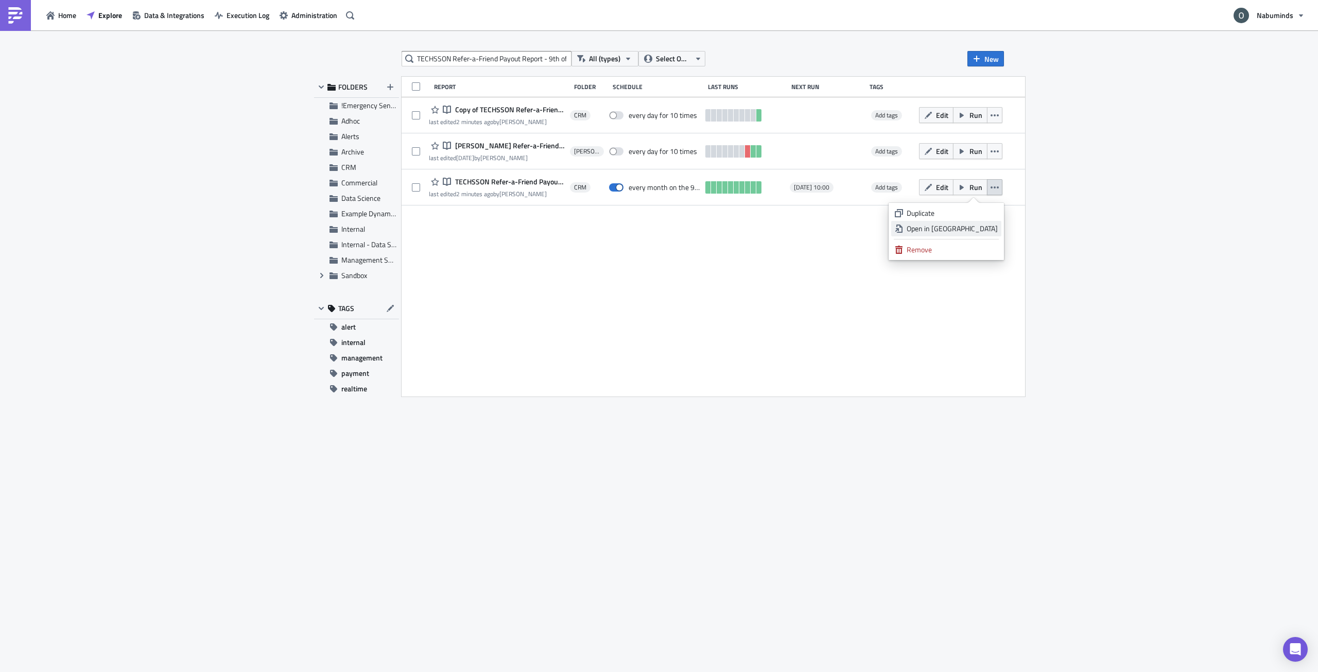
click at [983, 229] on div "Open in [GEOGRAPHIC_DATA]" at bounding box center [951, 228] width 91 height 10
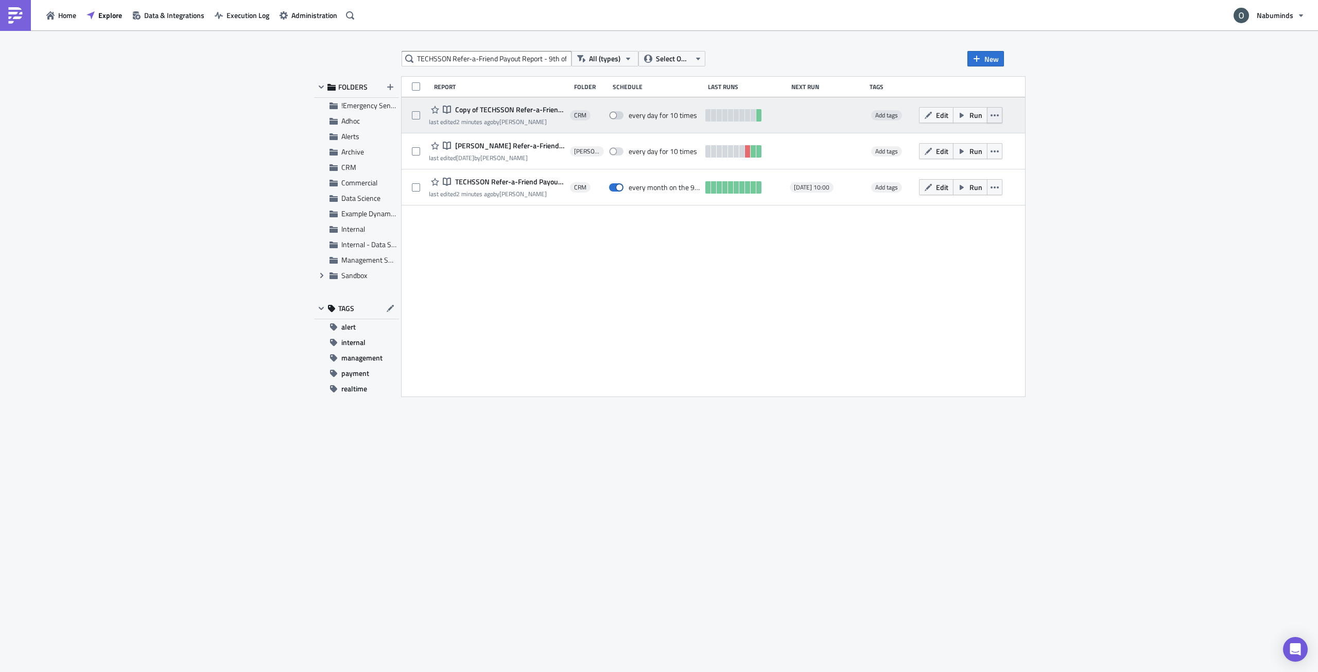
click at [999, 117] on icon "button" at bounding box center [994, 115] width 8 height 8
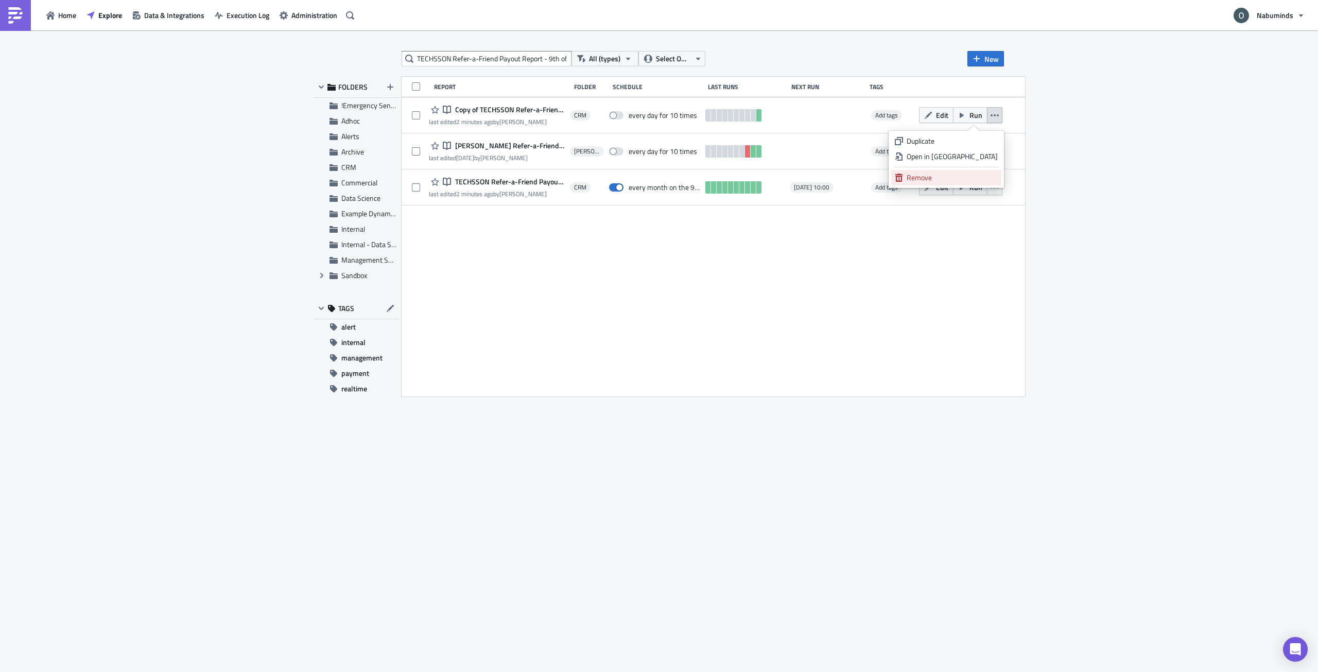
click at [976, 177] on div "Remove" at bounding box center [951, 177] width 91 height 10
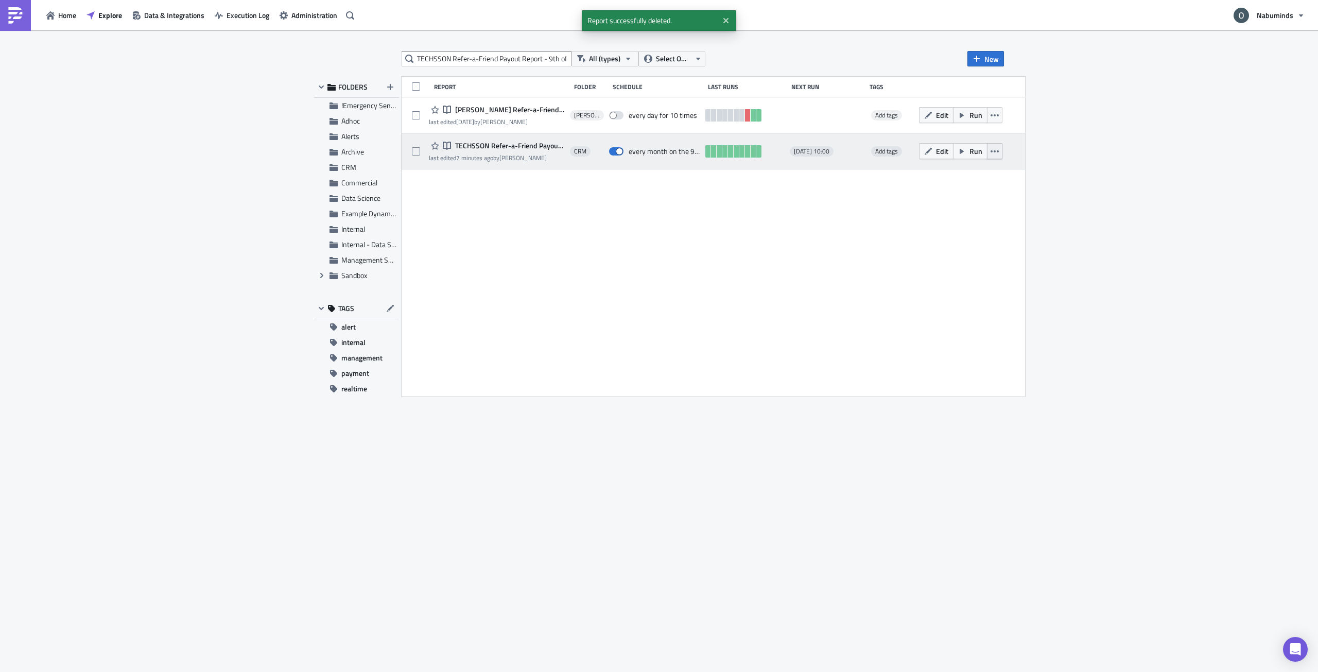
click at [998, 148] on icon "button" at bounding box center [994, 151] width 8 height 8
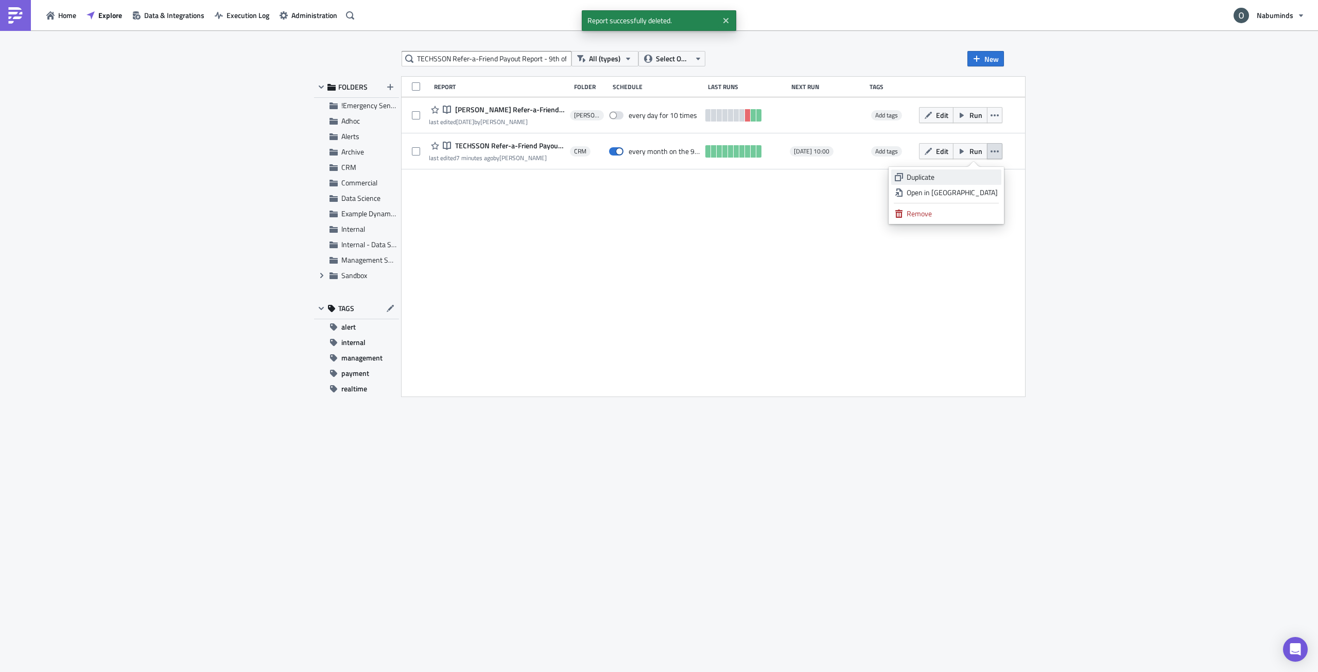
click at [986, 175] on div "Duplicate" at bounding box center [951, 177] width 91 height 10
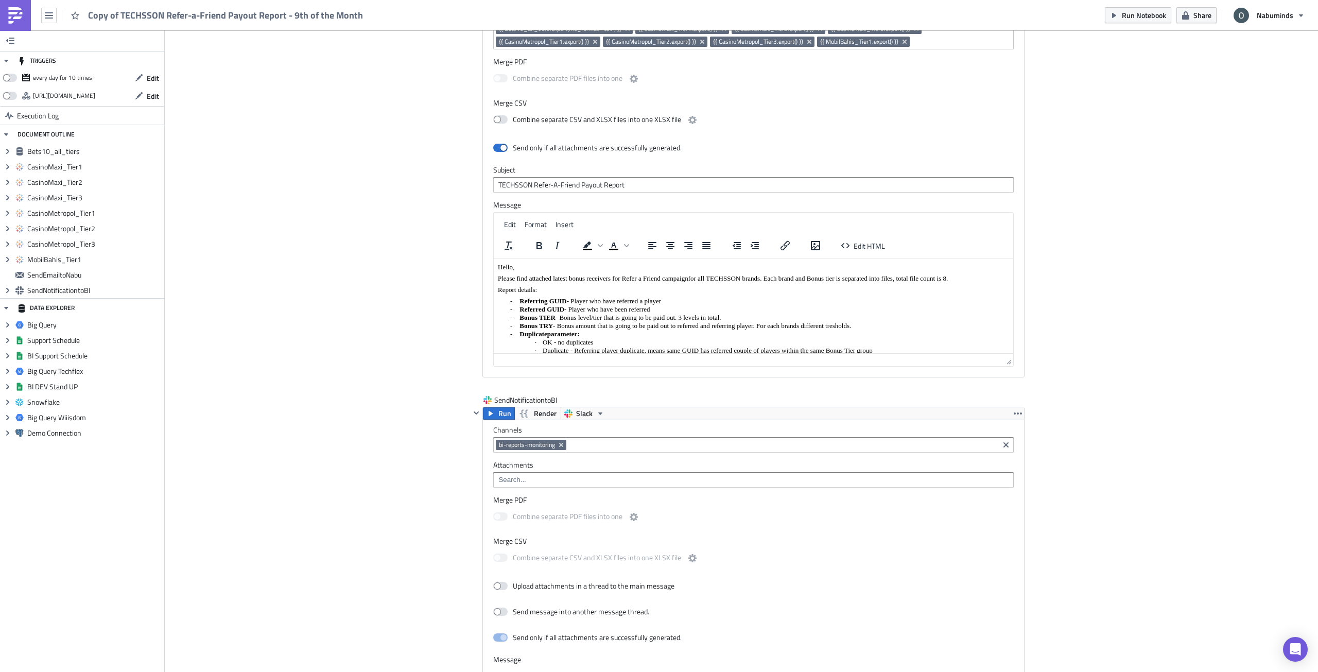
scroll to position [1959, 0]
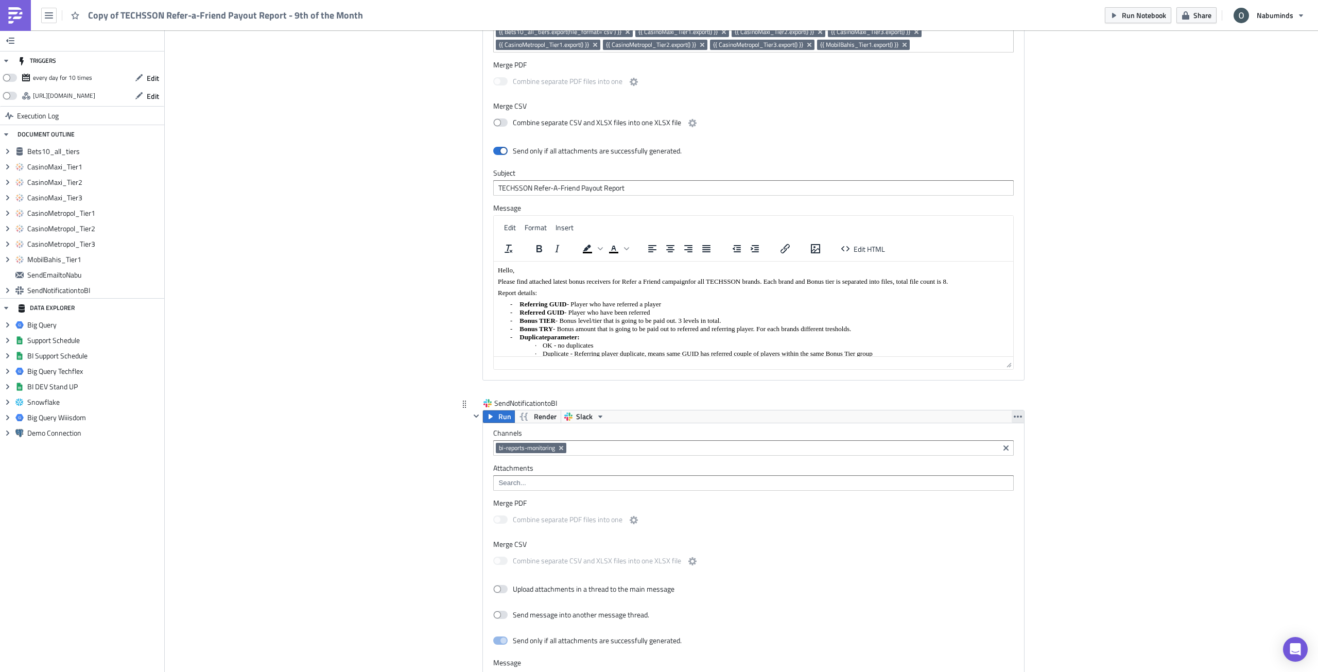
click at [1016, 412] on icon "button" at bounding box center [1018, 416] width 8 height 8
click at [1027, 446] on div "Remove" at bounding box center [1020, 449] width 68 height 10
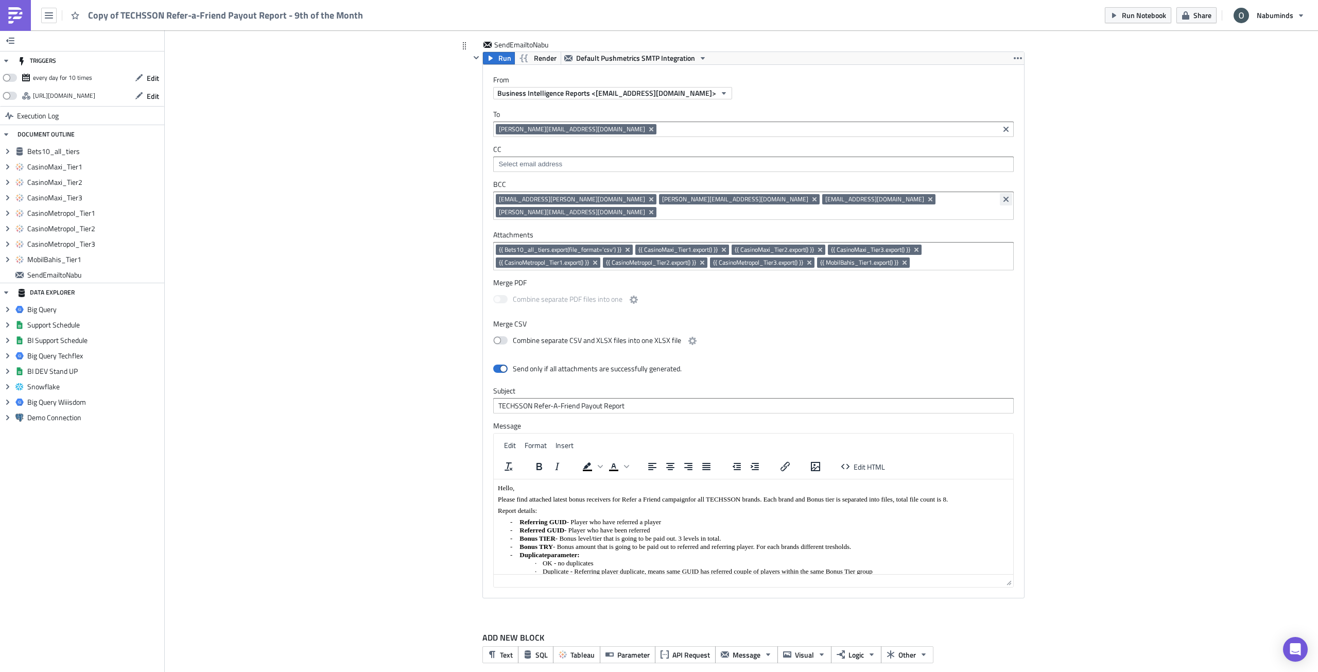
click at [1004, 199] on icon "Clear selected items" at bounding box center [1006, 199] width 8 height 8
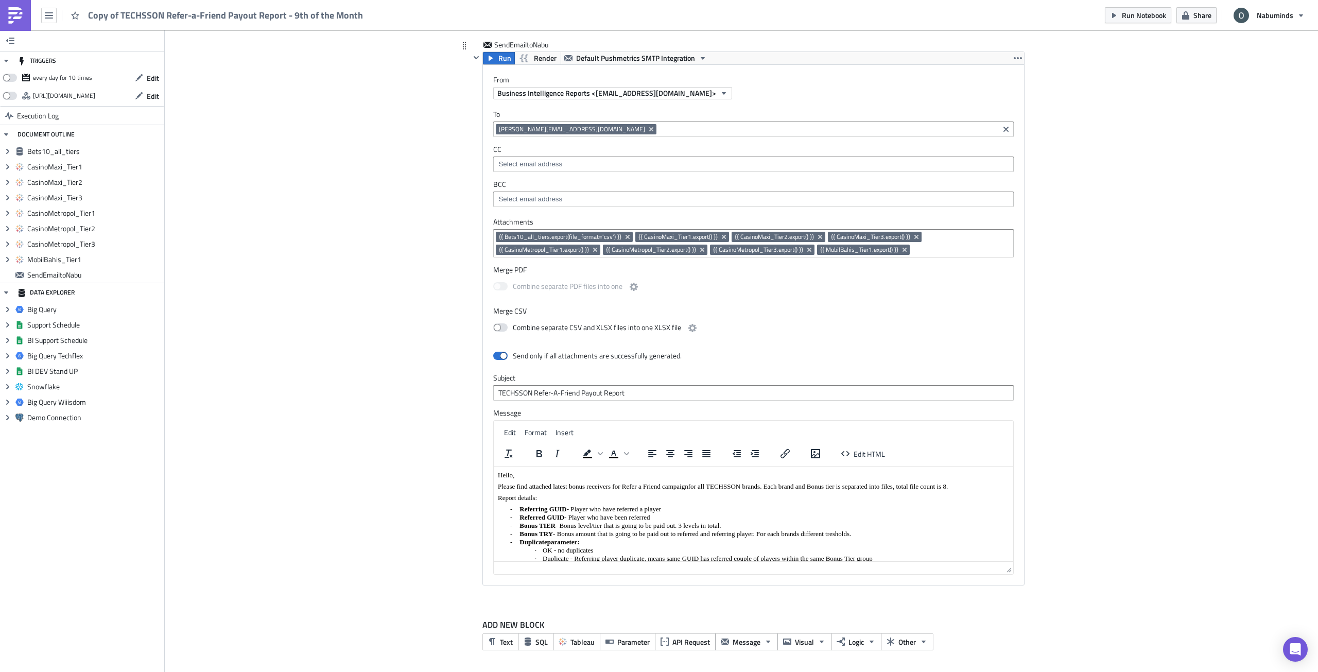
click at [1003, 128] on icon "Clear selected items" at bounding box center [1005, 128] width 5 height 5
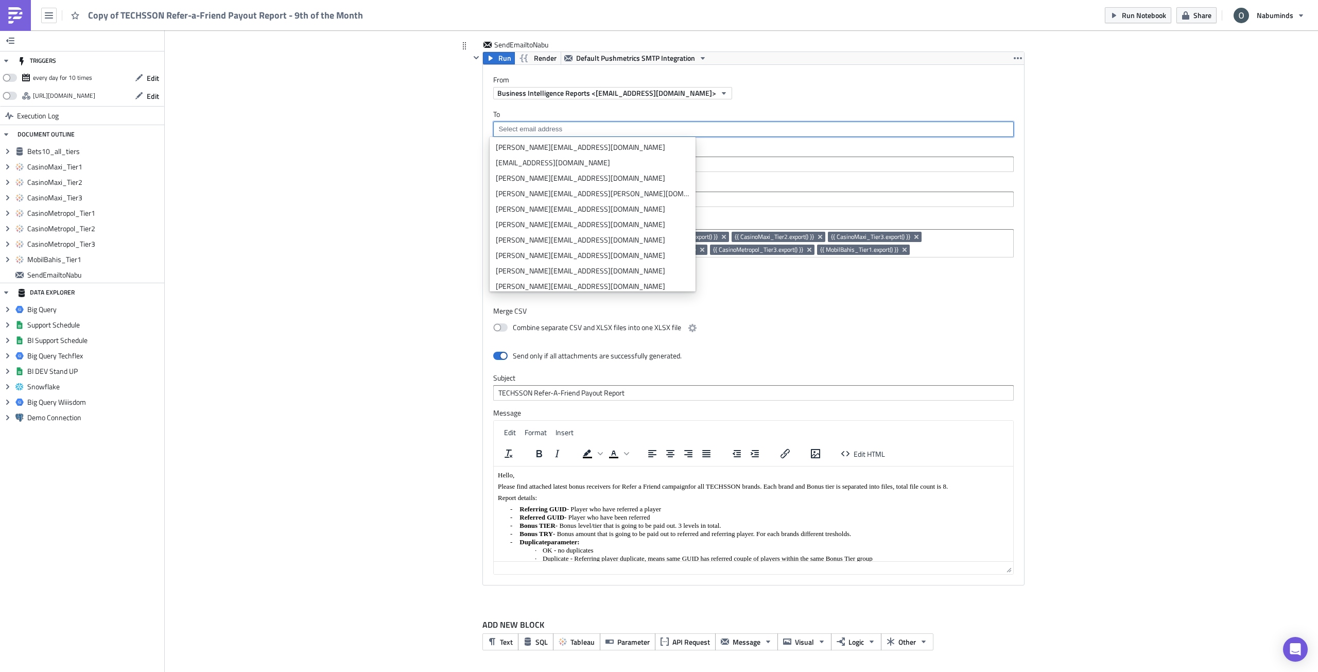
click at [949, 130] on input at bounding box center [753, 129] width 514 height 10
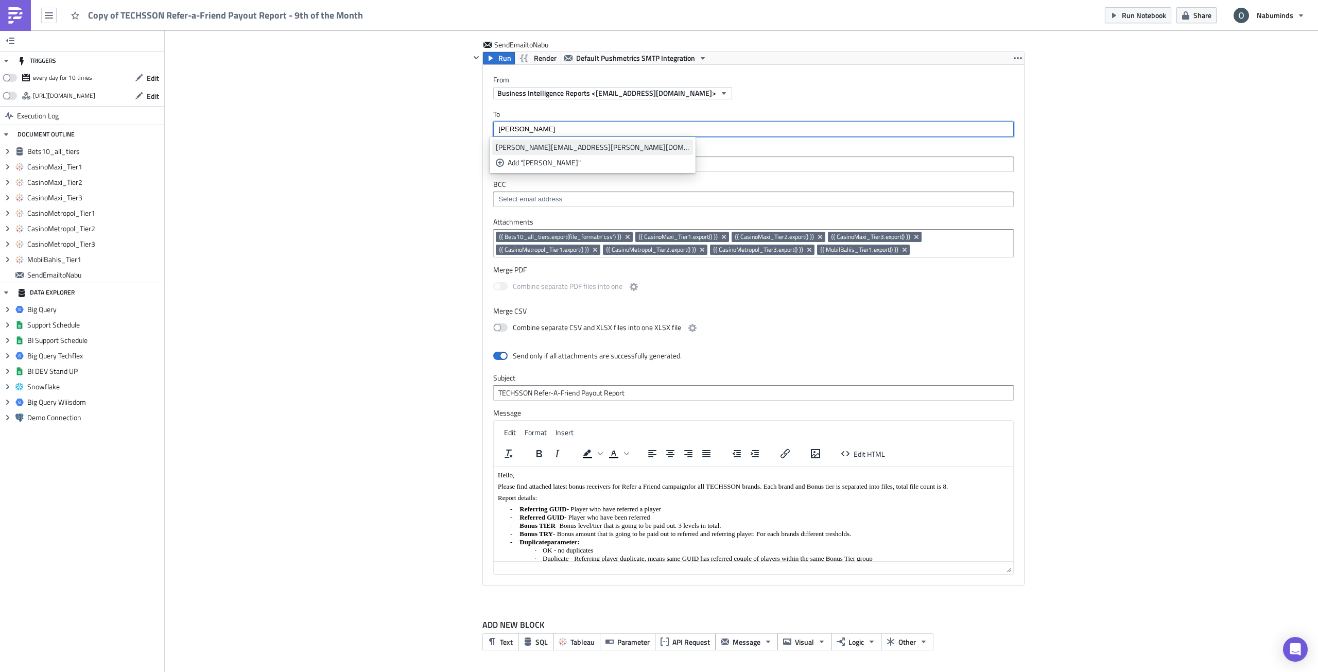
type input "[PERSON_NAME]"
click at [500, 150] on div "[PERSON_NAME][EMAIL_ADDRESS][PERSON_NAME][DOMAIN_NAME]" at bounding box center [593, 147] width 194 height 10
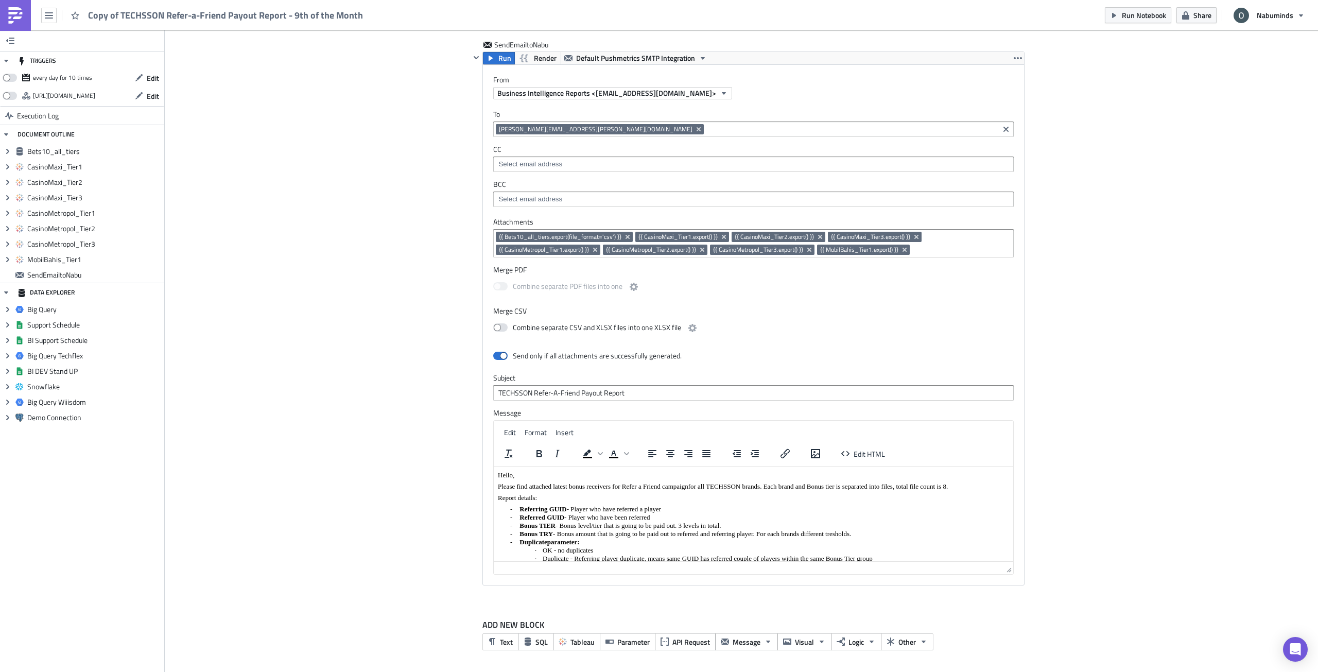
click at [1158, 20] on span "Run Notebook" at bounding box center [1144, 15] width 44 height 11
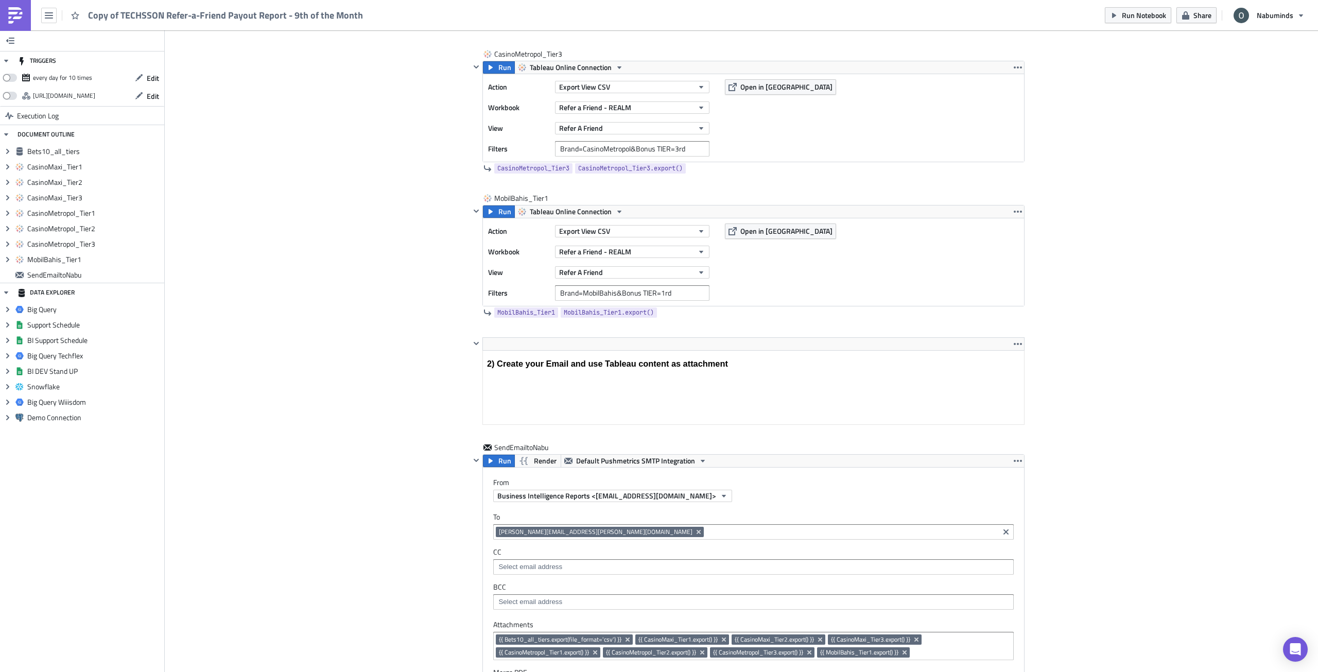
scroll to position [1352, 0]
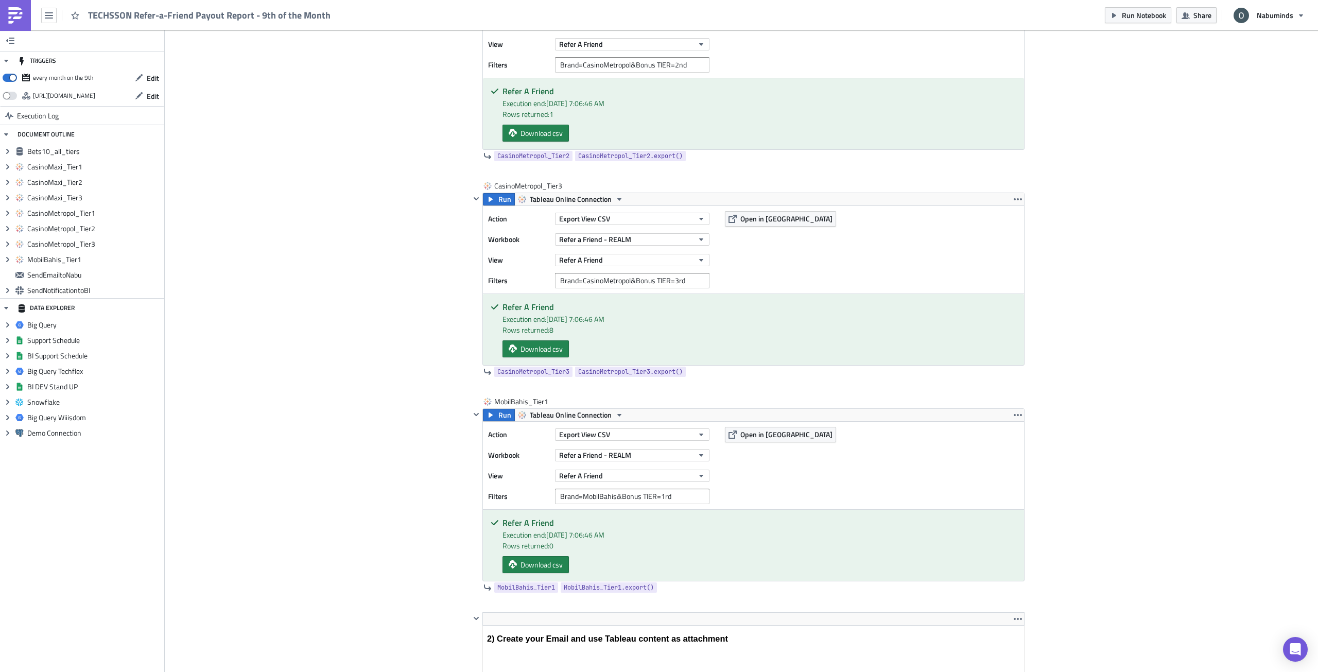
scroll to position [1747, 0]
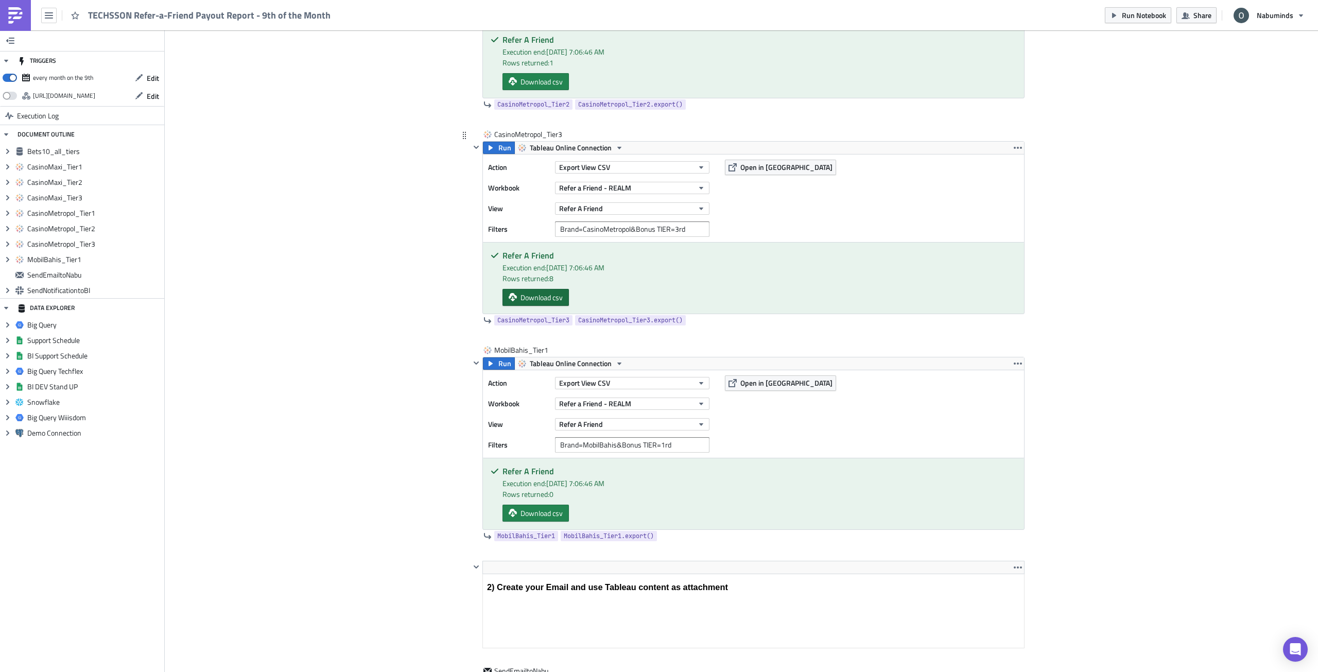
click at [553, 299] on span "Download csv" at bounding box center [541, 297] width 42 height 11
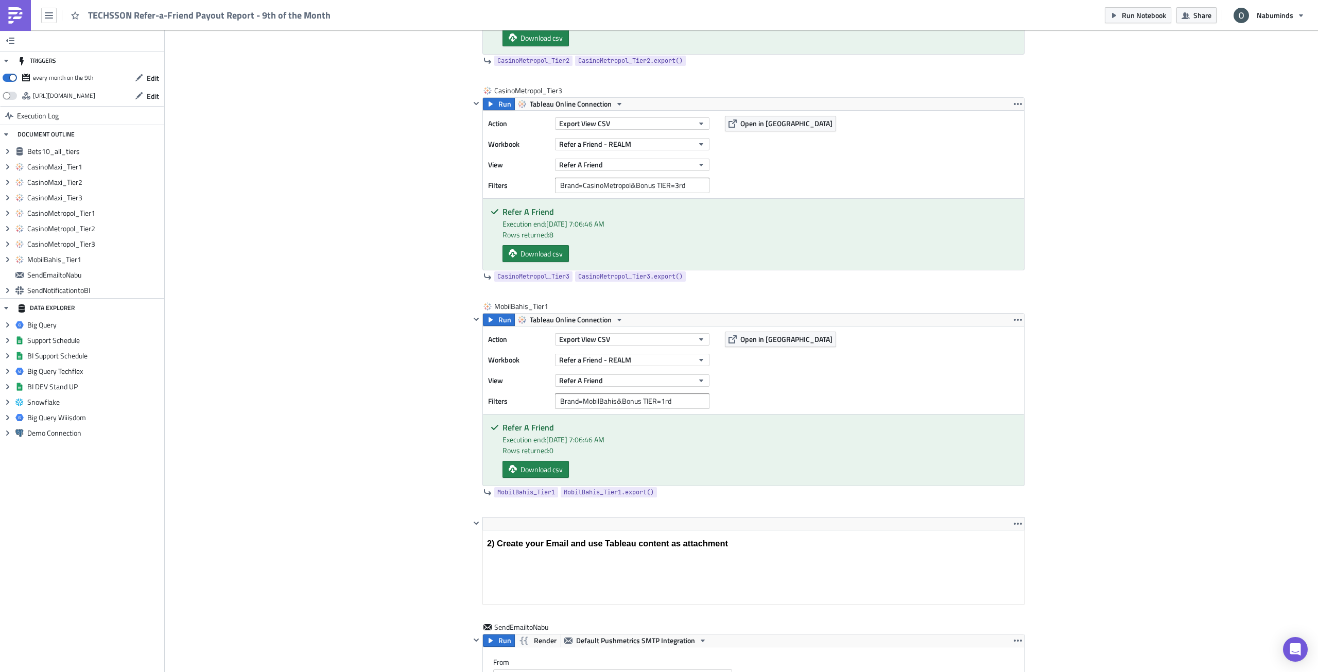
scroll to position [1768, 0]
